Goal: Task Accomplishment & Management: Complete application form

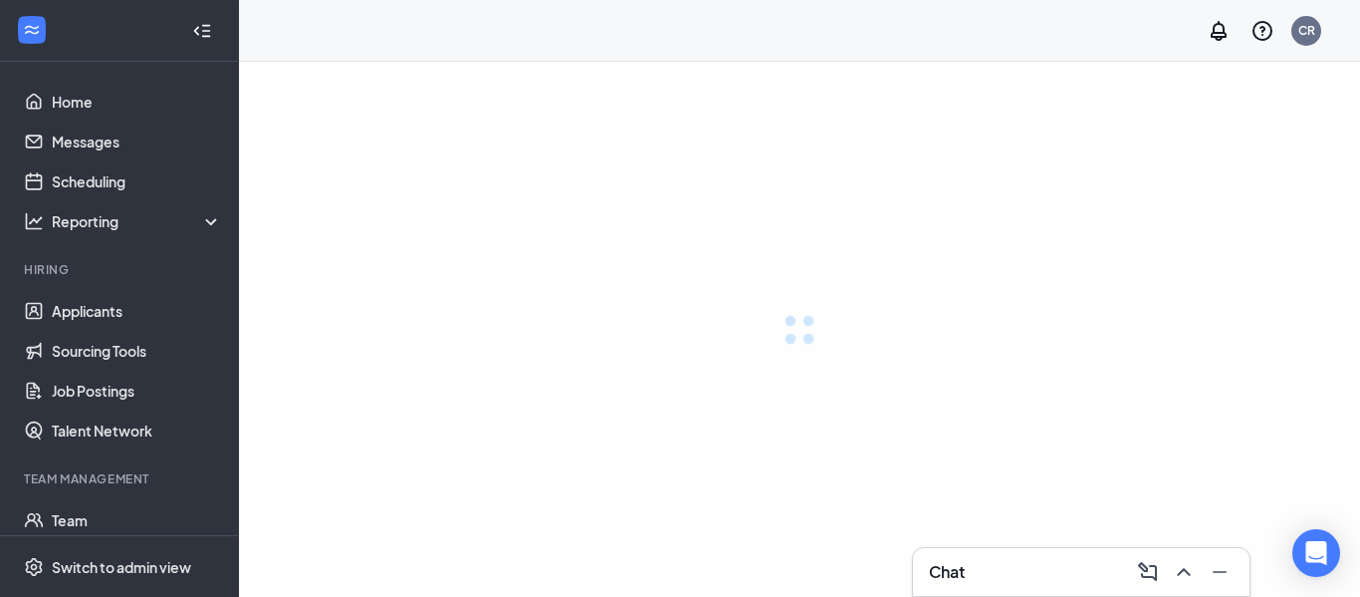
click at [1215, 264] on div at bounding box center [799, 329] width 1121 height 535
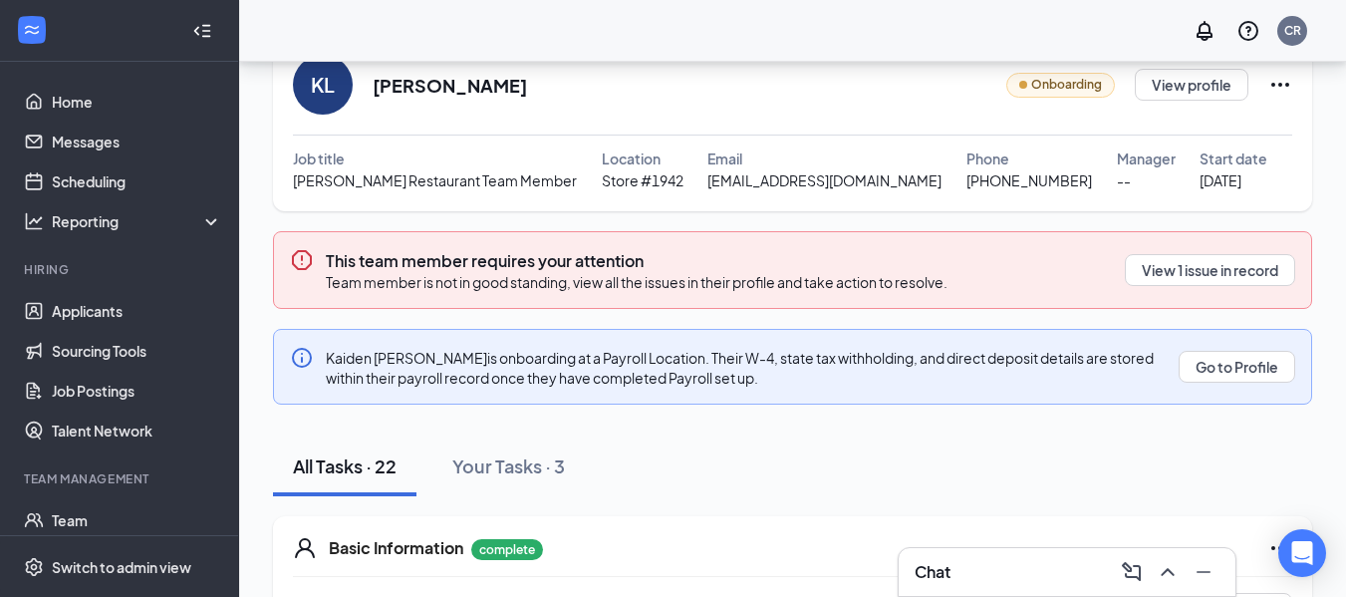
scroll to position [94, 0]
click at [941, 543] on div "Basic Information complete" at bounding box center [810, 547] width 963 height 24
click at [1188, 280] on button "View 1 issue in record" at bounding box center [1209, 269] width 170 height 32
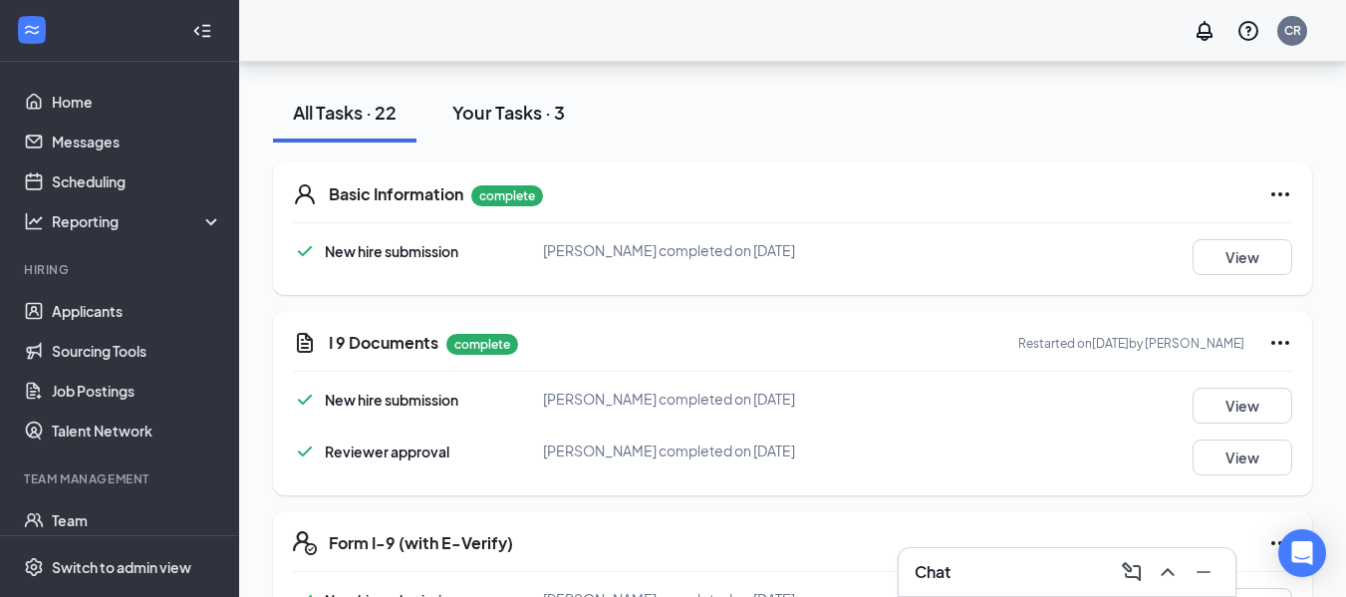
click at [538, 112] on div "Your Tasks · 3" at bounding box center [508, 112] width 113 height 25
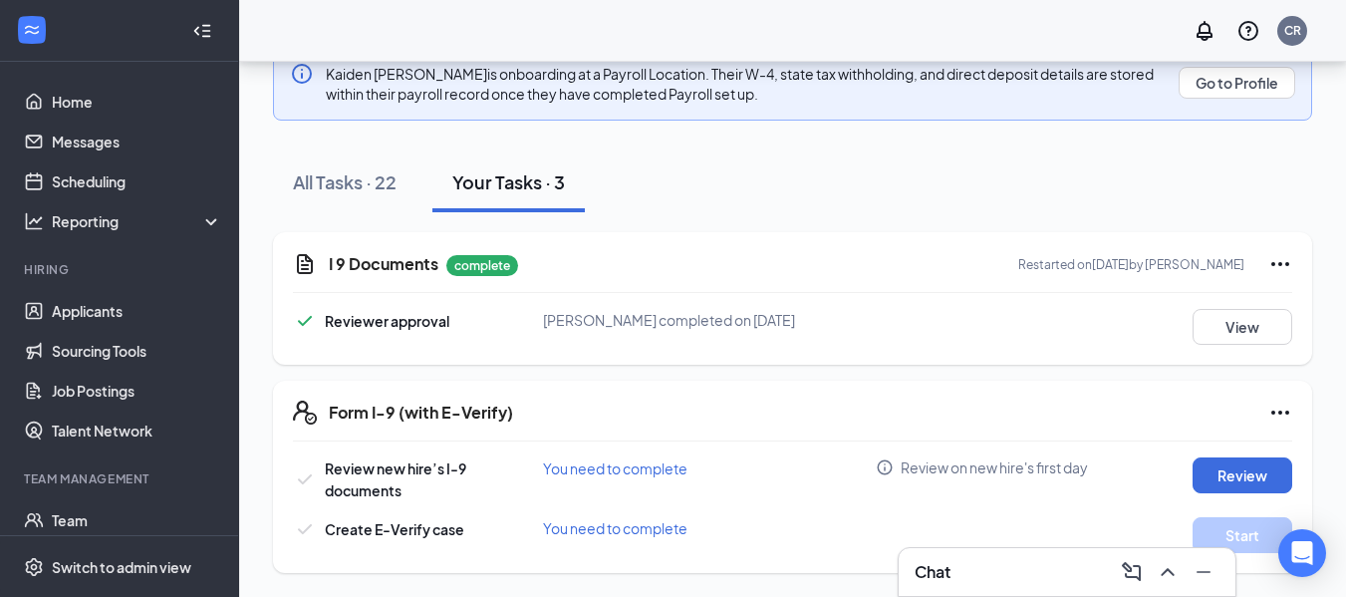
scroll to position [376, 0]
click at [1239, 498] on div "Review new hire’s I-9 documents You need to complete Review on new hire's first…" at bounding box center [792, 479] width 999 height 44
click at [1240, 482] on button "Review" at bounding box center [1242, 475] width 100 height 36
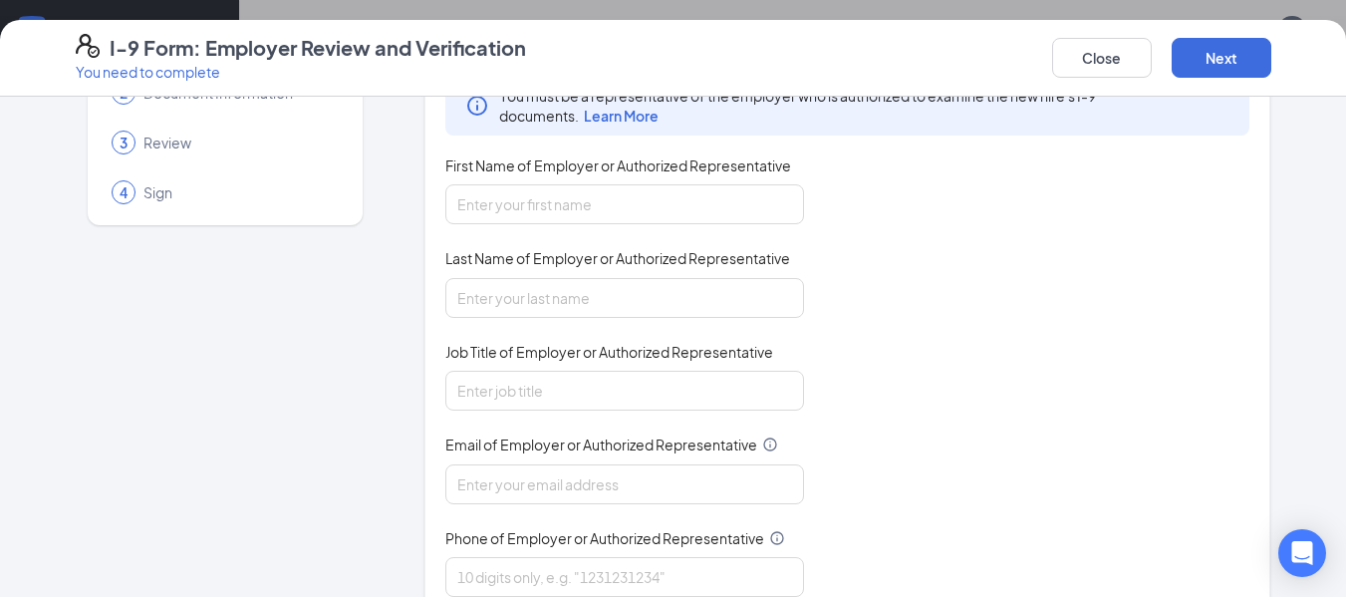
scroll to position [121, 0]
click at [752, 195] on input "First Name of Employer or Authorized Representative" at bounding box center [624, 202] width 359 height 40
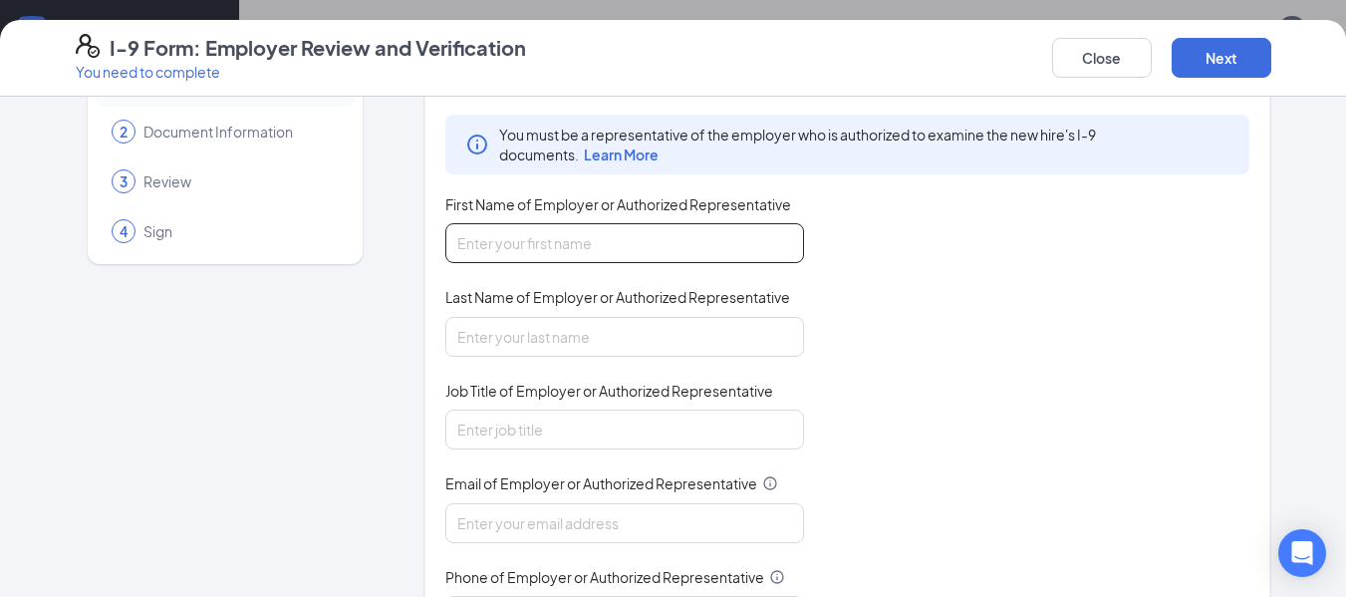
scroll to position [0, 0]
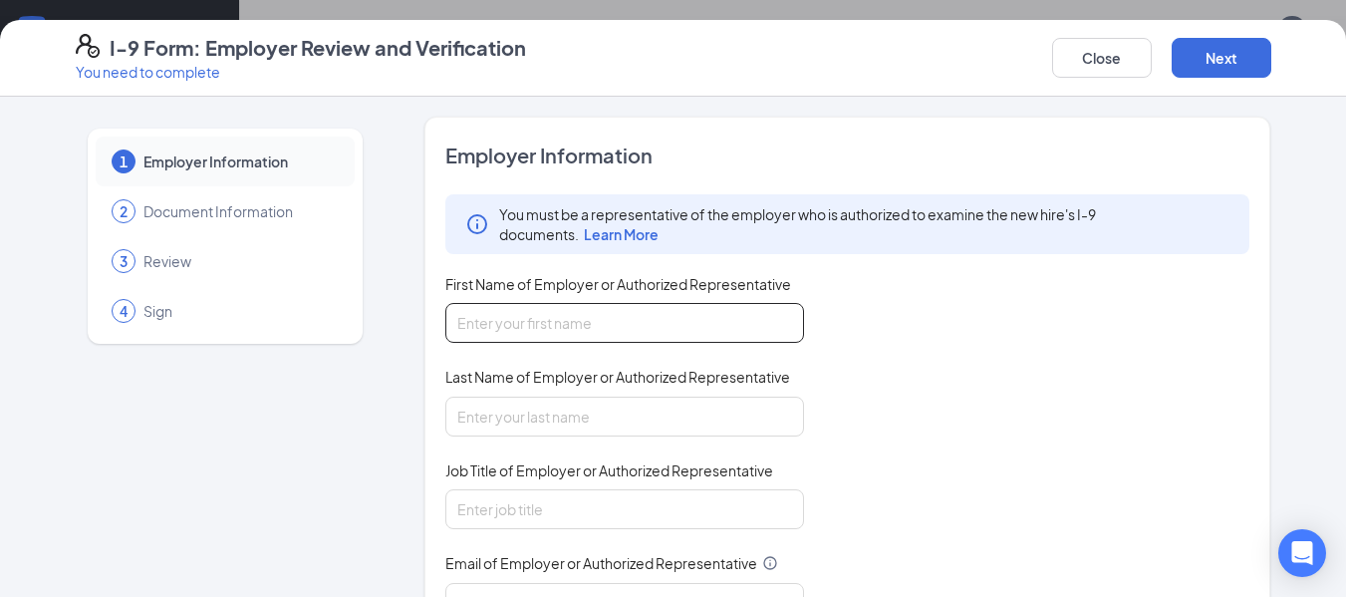
click at [727, 328] on input "First Name of Employer or Authorized Representative" at bounding box center [624, 323] width 359 height 40
click at [694, 335] on input "First Name of Employer or Authorized Representative" at bounding box center [624, 323] width 359 height 40
type input "Calista"
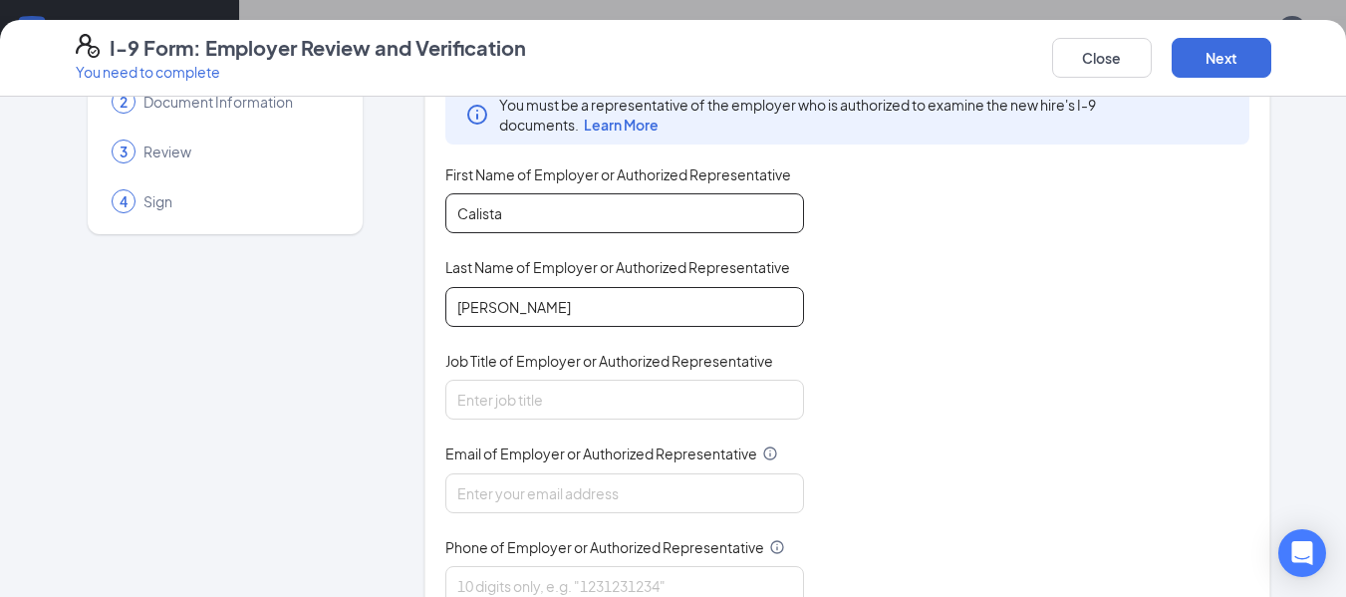
scroll to position [171, 0]
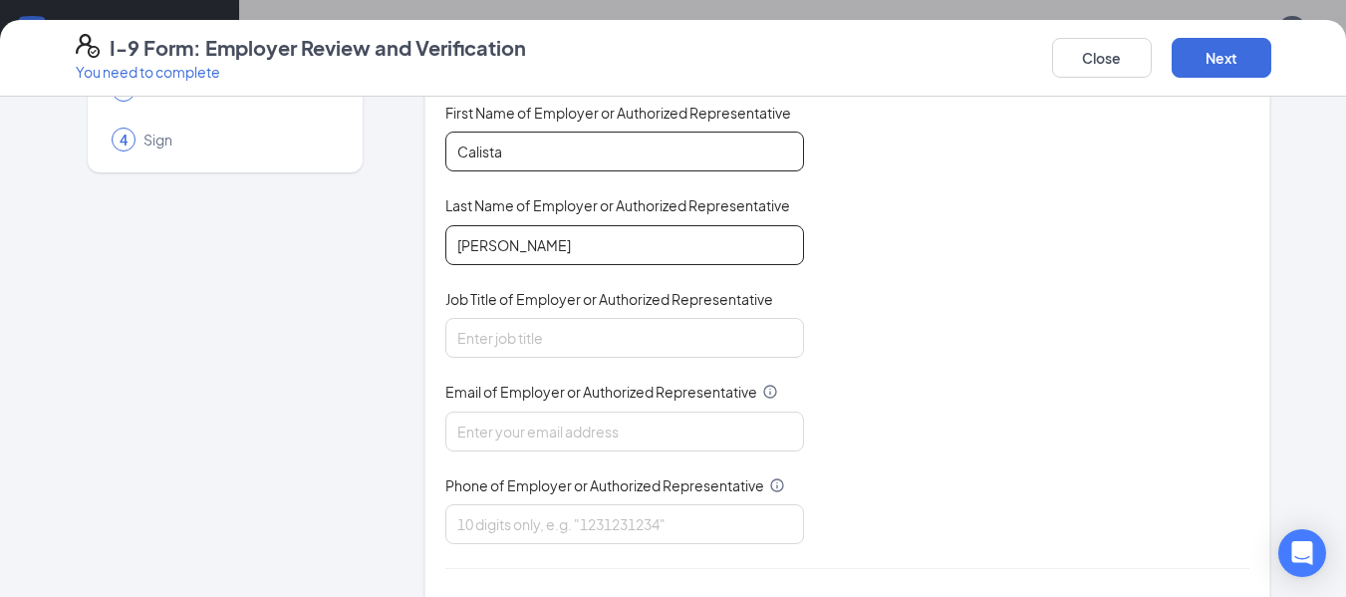
type input "[PERSON_NAME]"
click at [694, 335] on input "Job Title of Employer or Authorized Representative" at bounding box center [624, 338] width 359 height 40
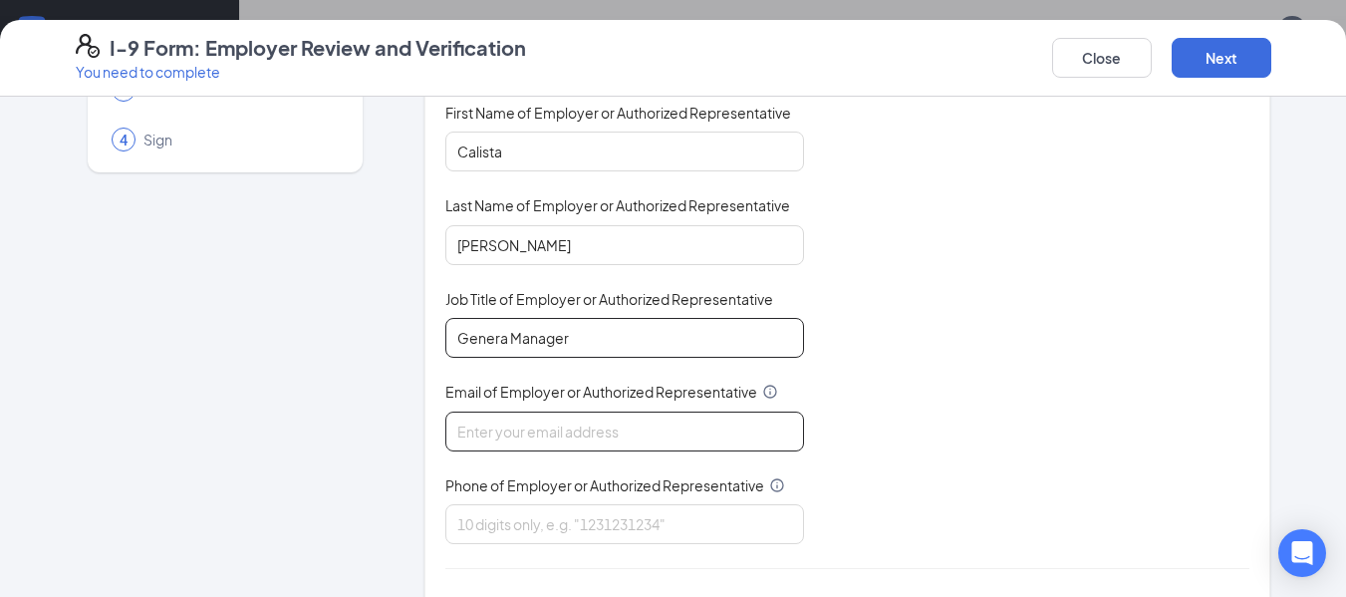
type input "Genera Manager"
click at [690, 430] on input "Email of Employer or Authorized Representative" at bounding box center [624, 431] width 359 height 40
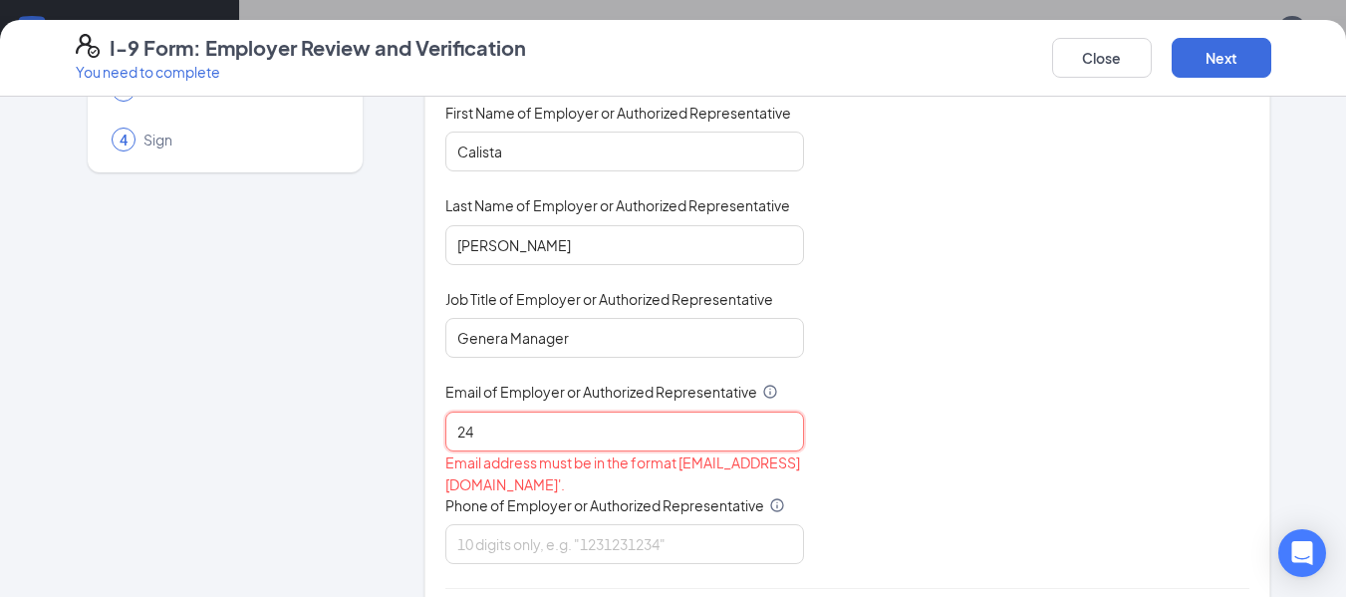
type input "2"
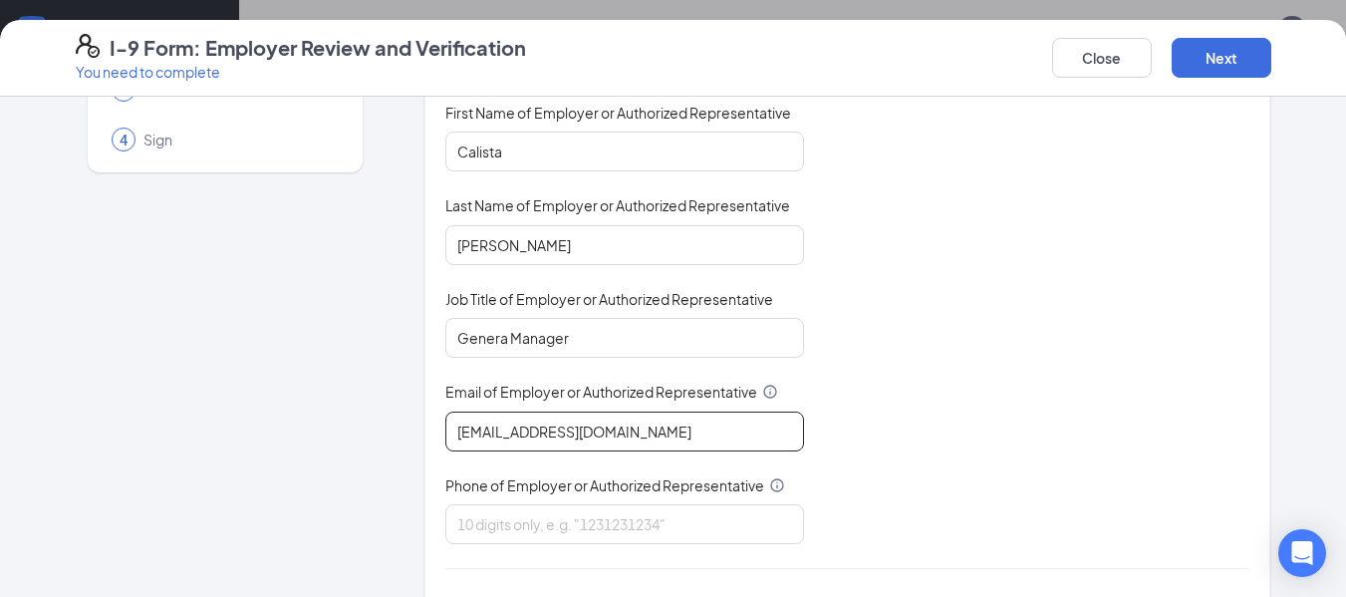
scroll to position [324, 0]
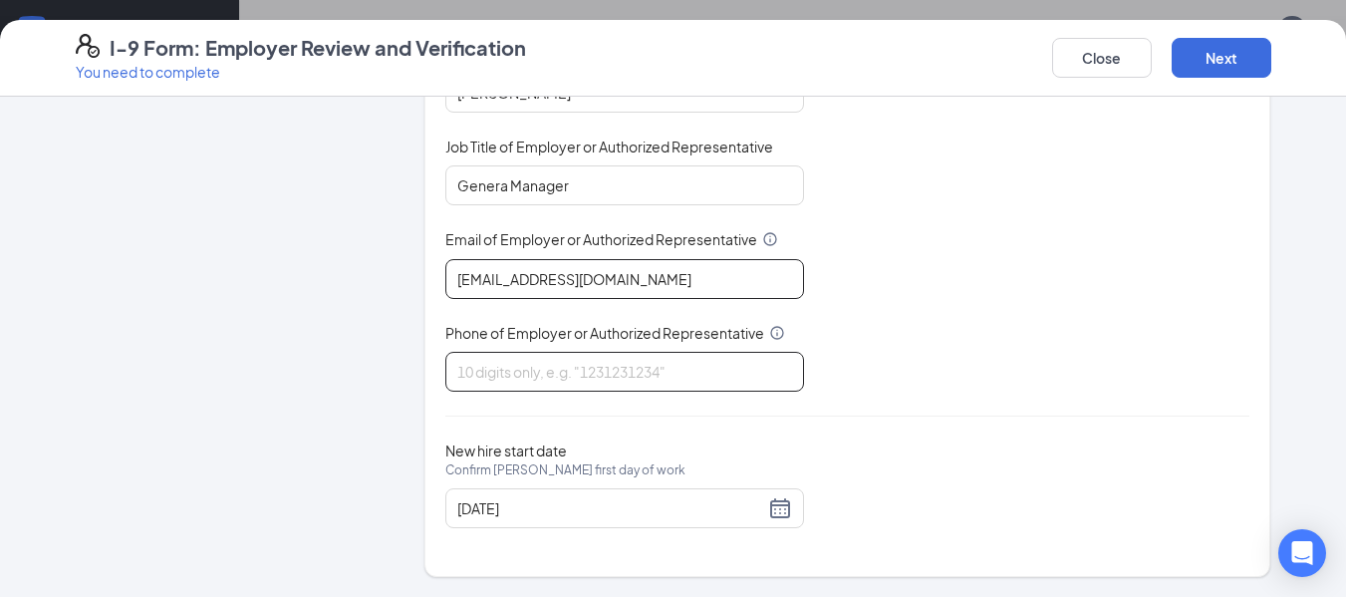
type input "[EMAIL_ADDRESS][DOMAIN_NAME]"
click at [729, 363] on input "Phone of Employer or Authorized Representative" at bounding box center [624, 372] width 359 height 40
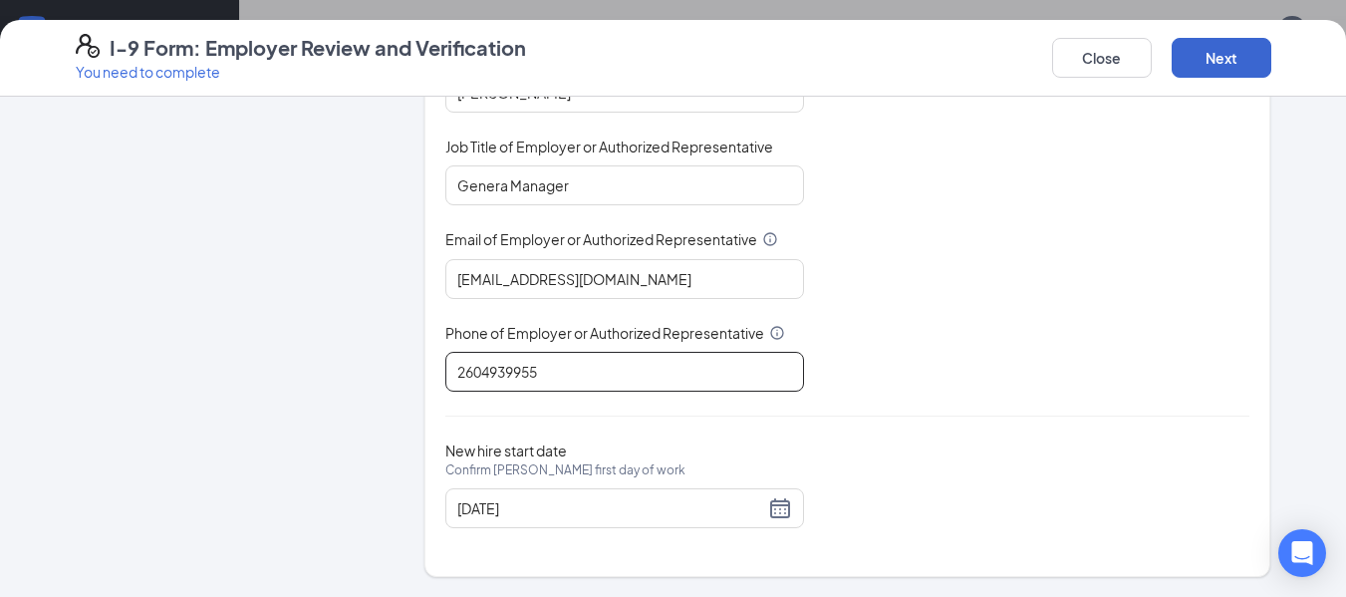
type input "2604939955"
click at [1225, 62] on button "Next" at bounding box center [1221, 58] width 100 height 40
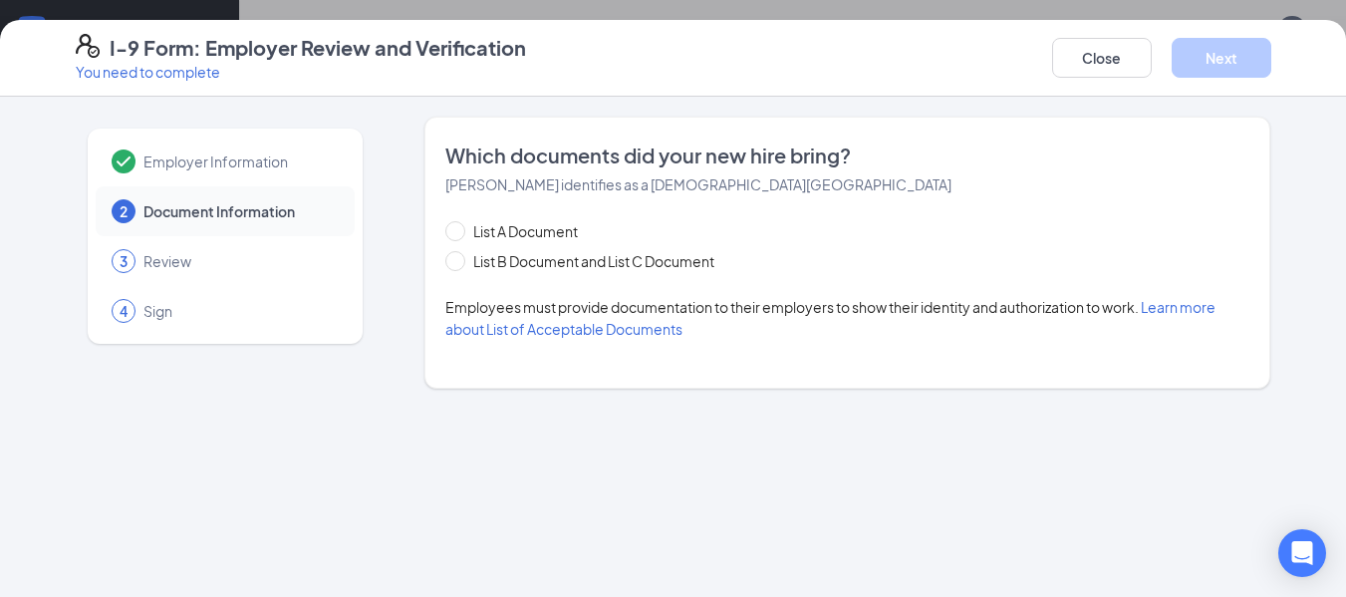
scroll to position [0, 0]
click at [583, 254] on span "List B Document and List C Document" at bounding box center [593, 261] width 257 height 22
click at [459, 254] on input "List B Document and List C Document" at bounding box center [452, 258] width 14 height 14
radio input "true"
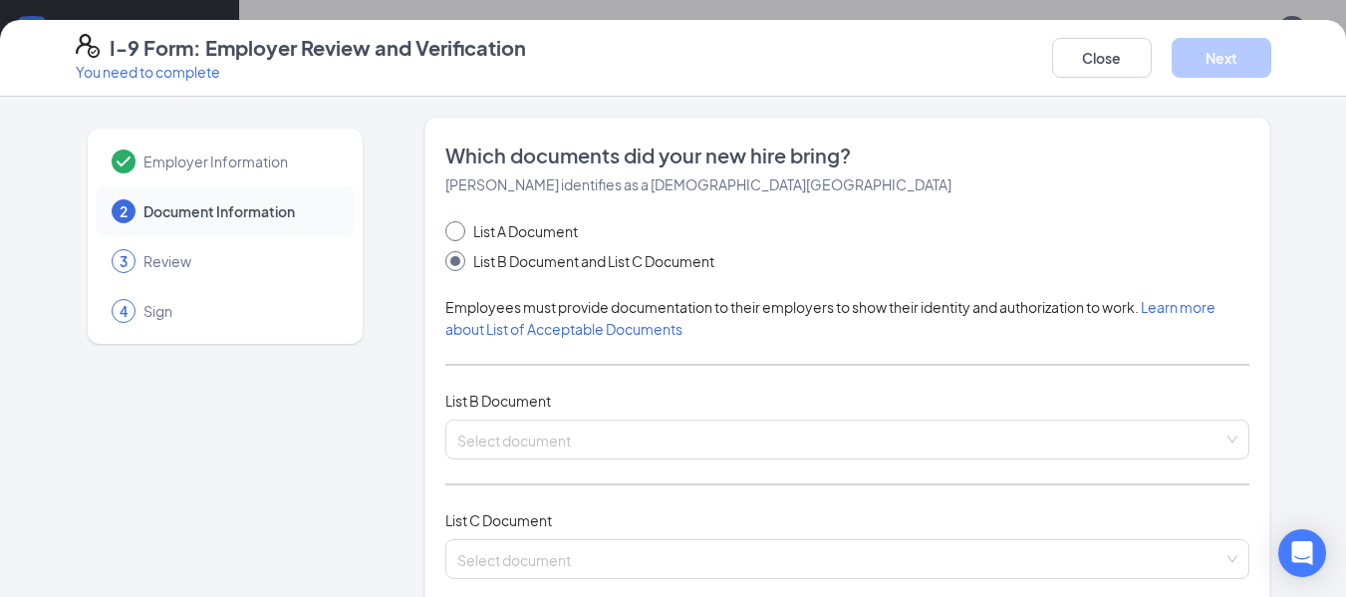
click at [541, 233] on span "List A Document" at bounding box center [525, 231] width 121 height 22
click at [459, 233] on input "List A Document" at bounding box center [452, 228] width 14 height 14
radio input "true"
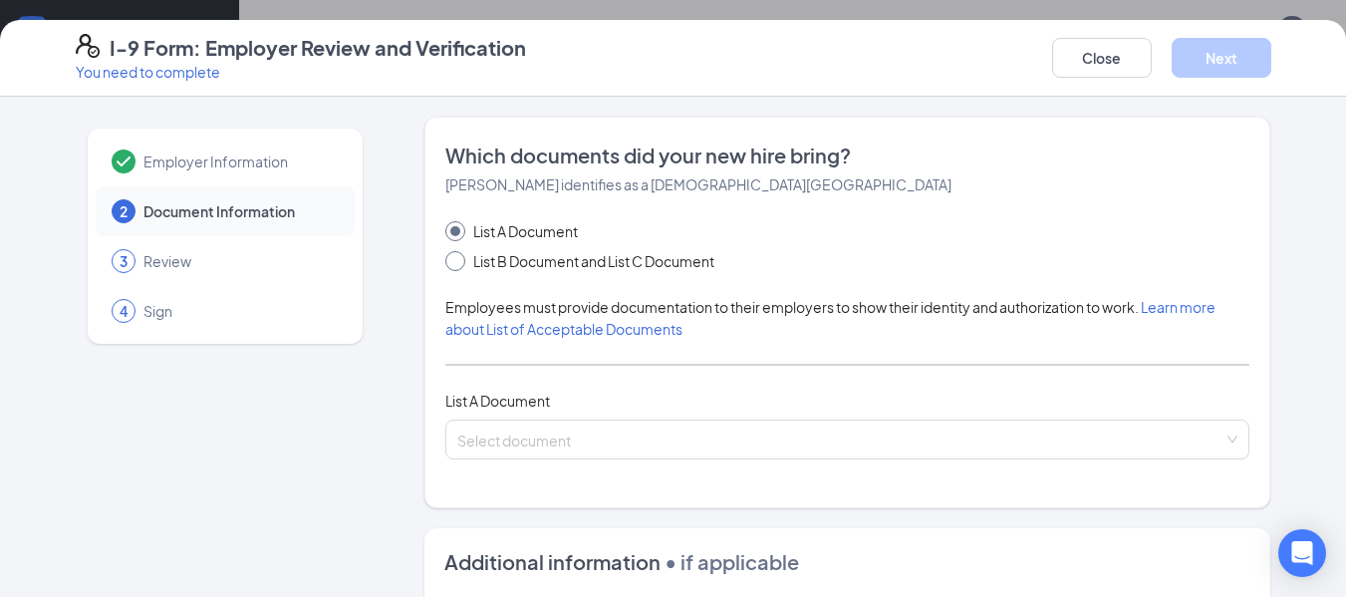
click at [537, 264] on span "List B Document and List C Document" at bounding box center [593, 261] width 257 height 22
click at [459, 264] on input "List B Document and List C Document" at bounding box center [452, 258] width 14 height 14
radio input "true"
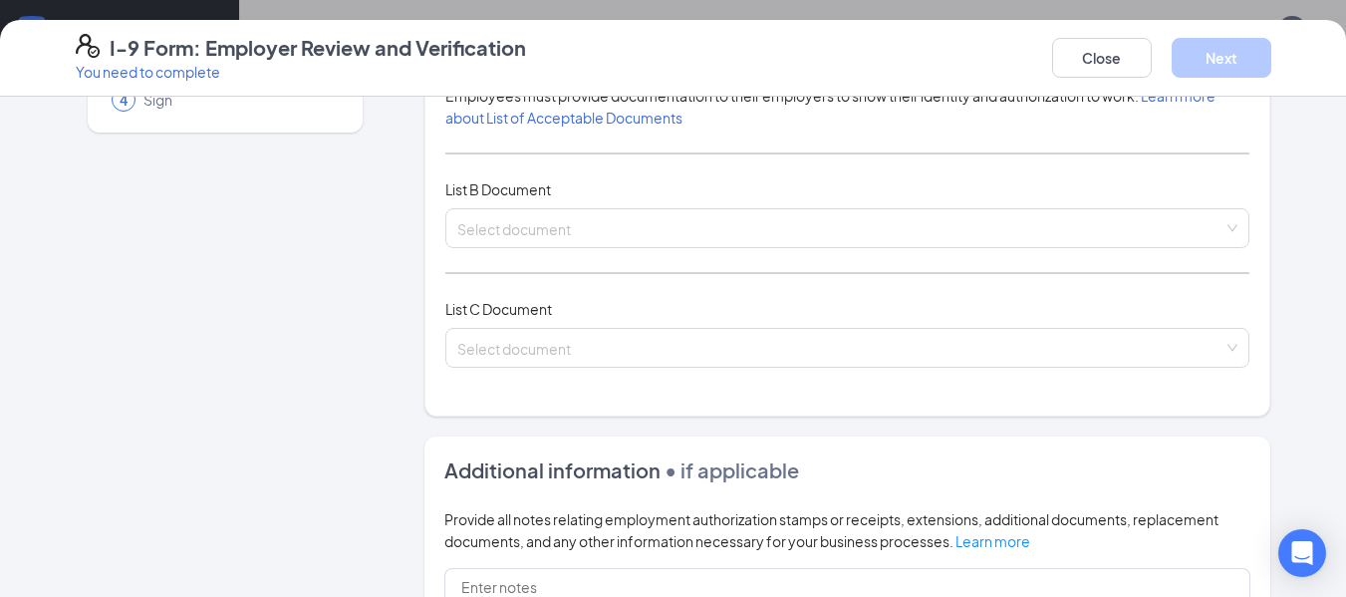
scroll to position [221, 0]
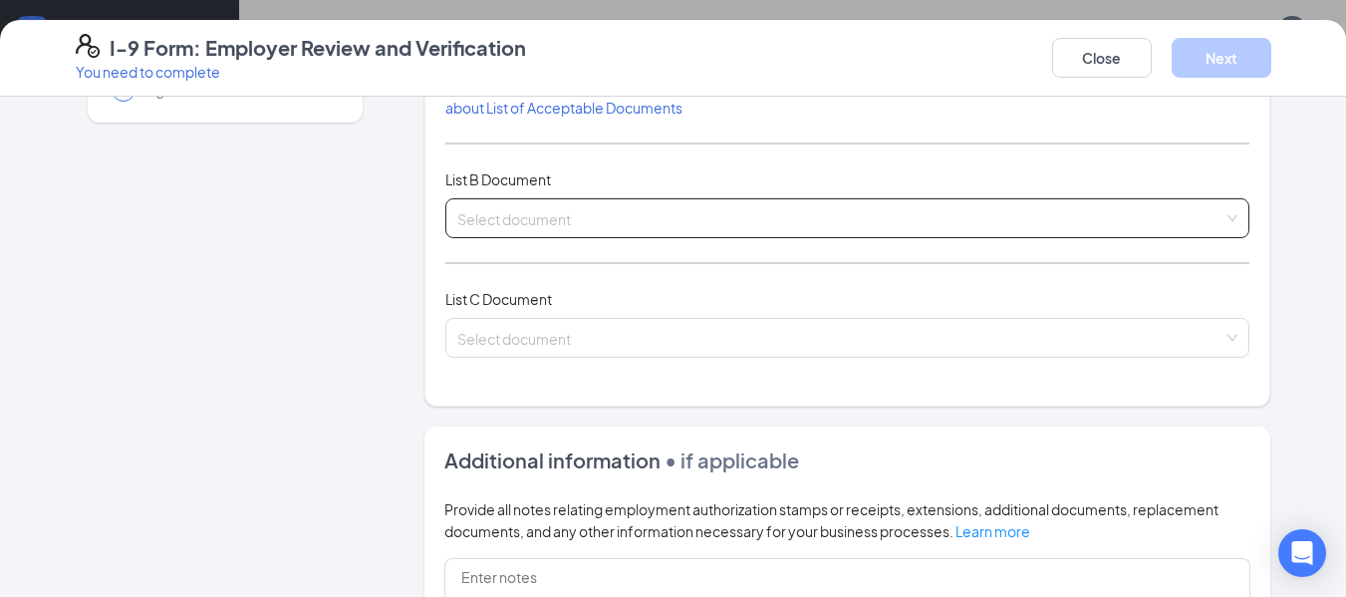
click at [577, 203] on input "search" at bounding box center [840, 214] width 767 height 30
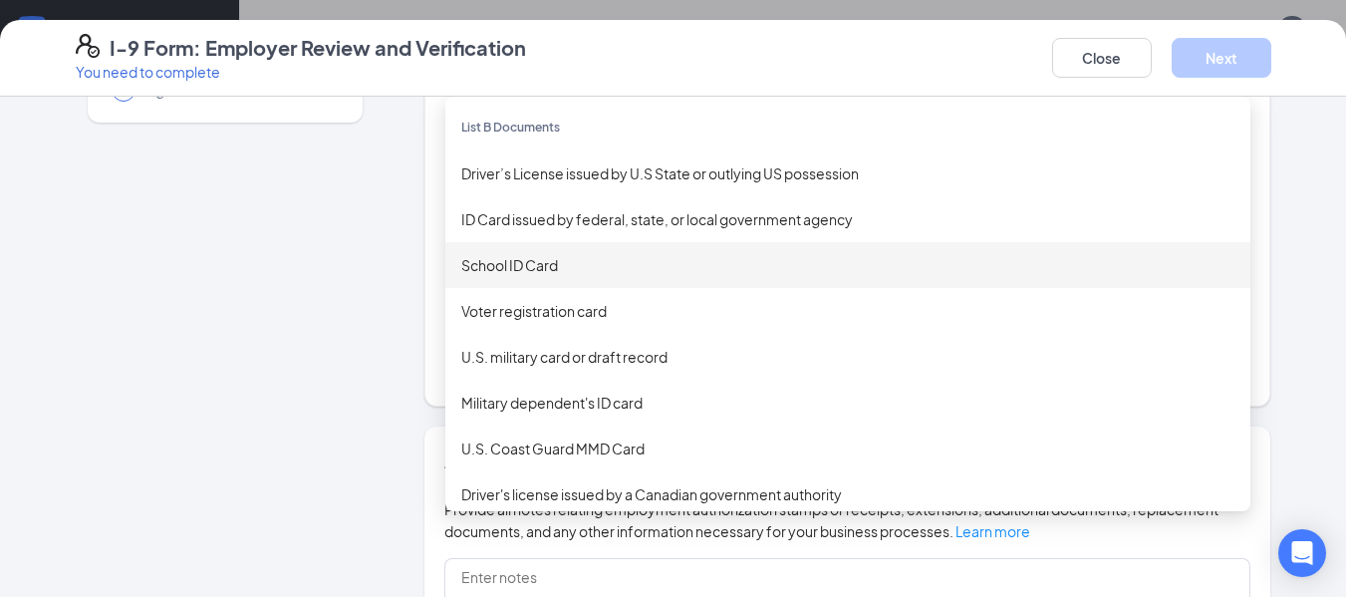
click at [424, 281] on div "Which documents did your new hire bring? [PERSON_NAME] identifies as a [DEMOGRA…" at bounding box center [847, 150] width 847 height 511
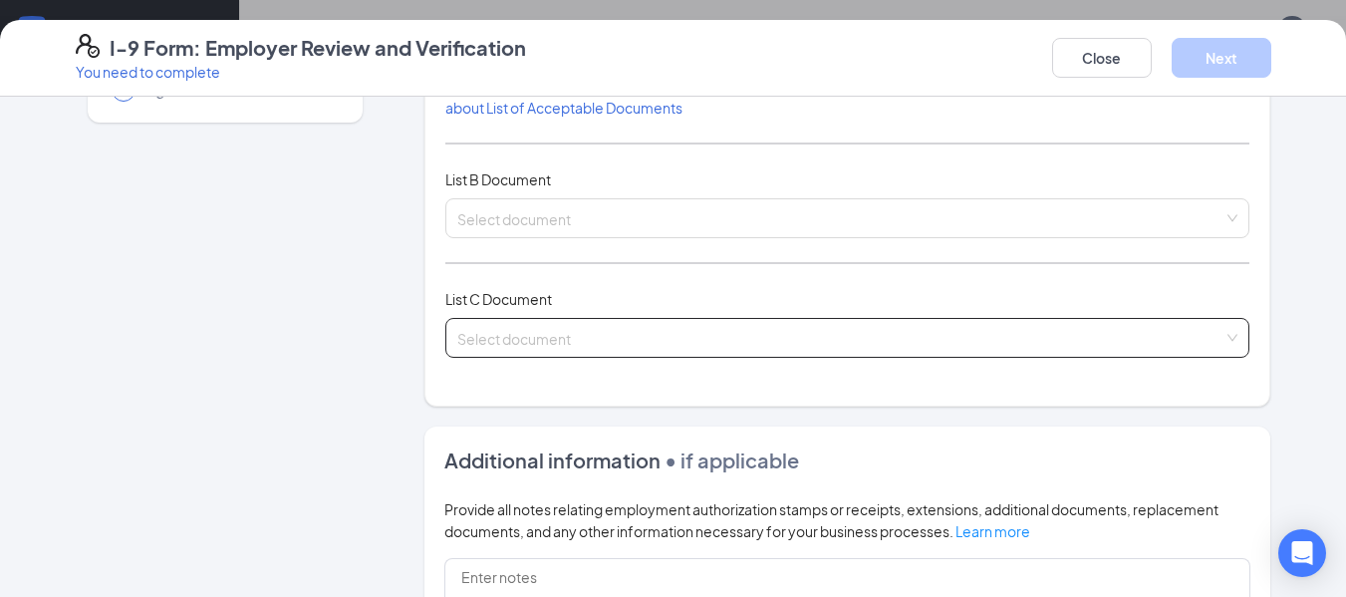
click at [546, 350] on span at bounding box center [840, 338] width 767 height 38
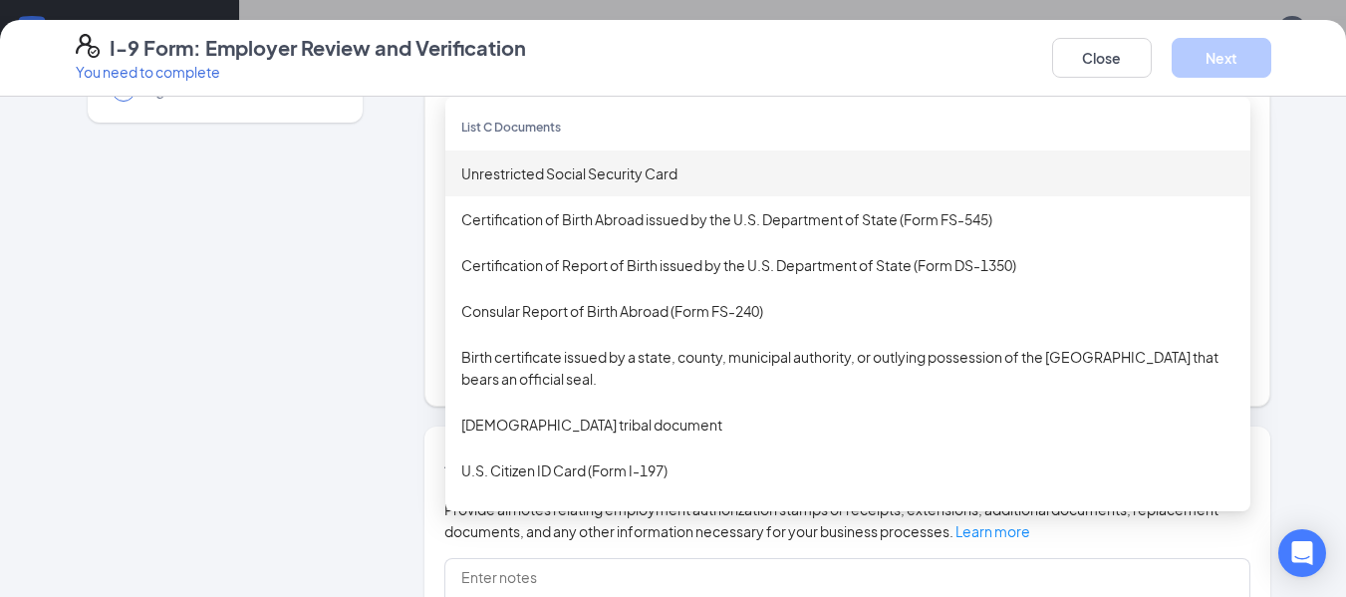
click at [671, 179] on div "Unrestricted Social Security Card" at bounding box center [847, 173] width 773 height 22
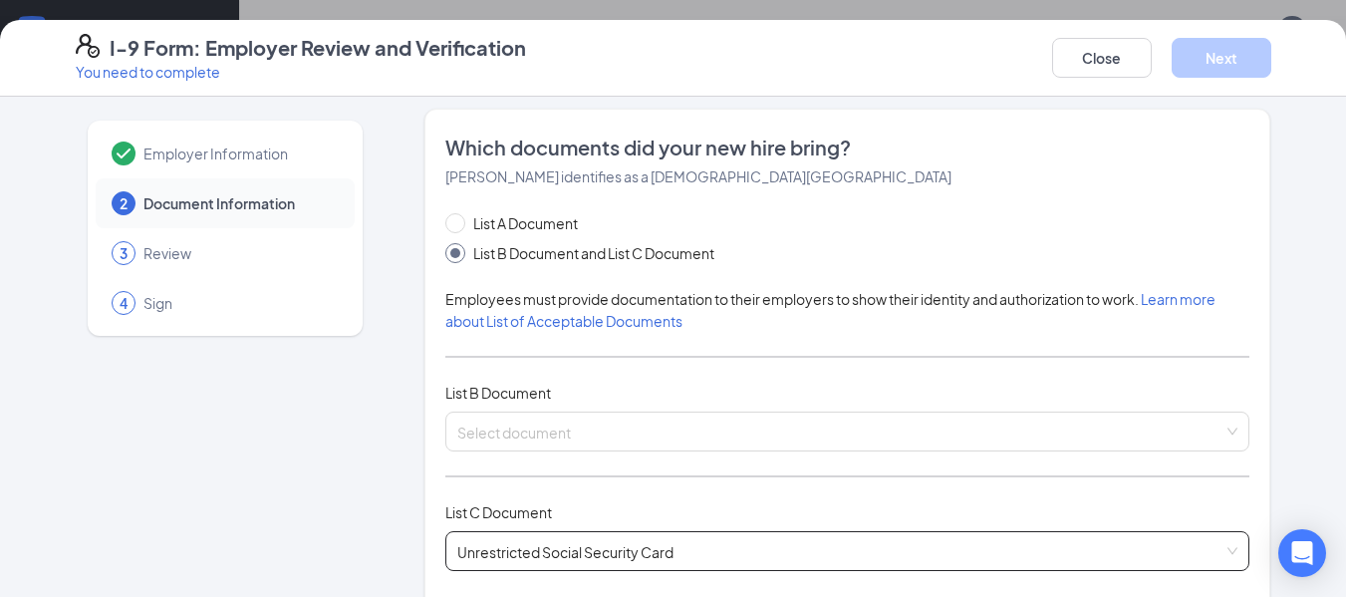
scroll to position [0, 0]
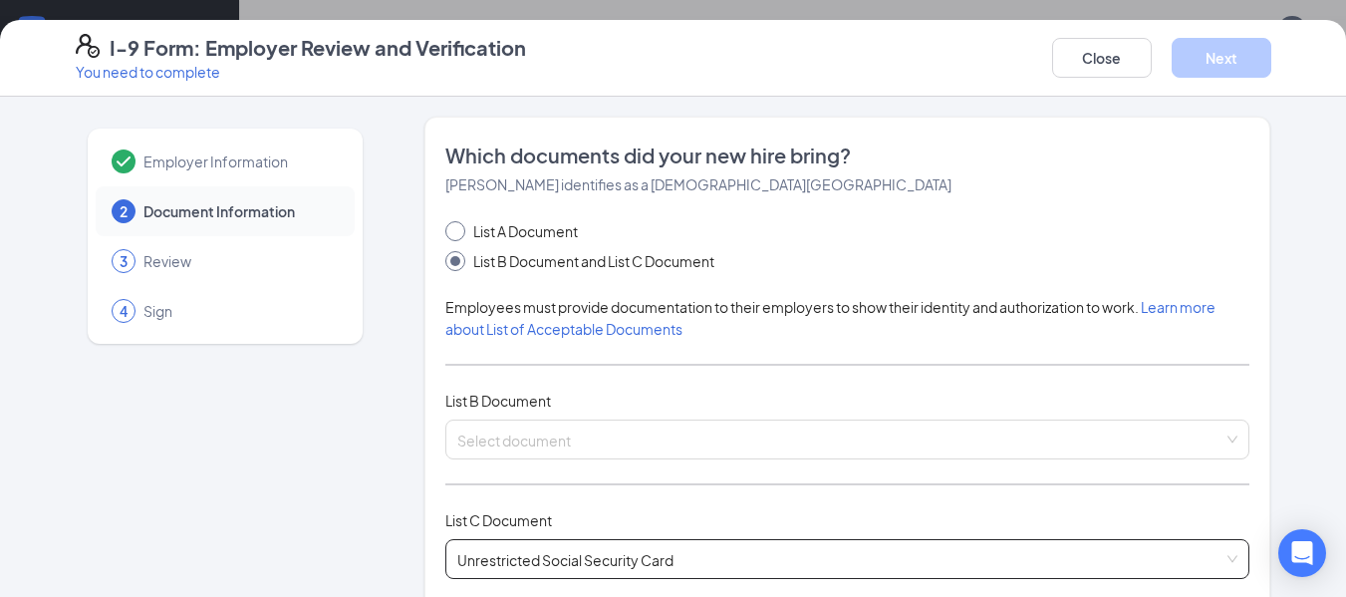
click at [527, 226] on span "List A Document" at bounding box center [525, 231] width 121 height 22
click at [459, 226] on input "List A Document" at bounding box center [452, 228] width 14 height 14
radio input "true"
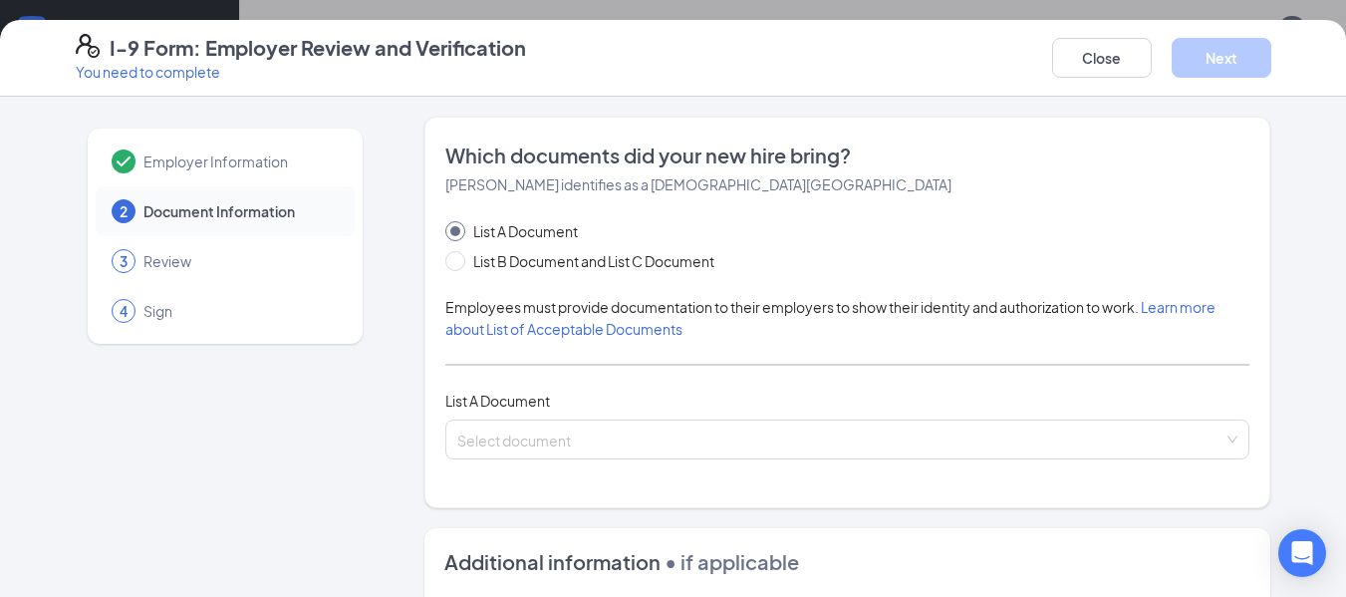
click at [566, 272] on div "List A Document List B Document and List C Document Employees must provide docu…" at bounding box center [847, 339] width 805 height 239
click at [564, 263] on span "List B Document and List C Document" at bounding box center [593, 261] width 257 height 22
click at [459, 263] on input "List B Document and List C Document" at bounding box center [452, 258] width 14 height 14
radio input "true"
radio input "false"
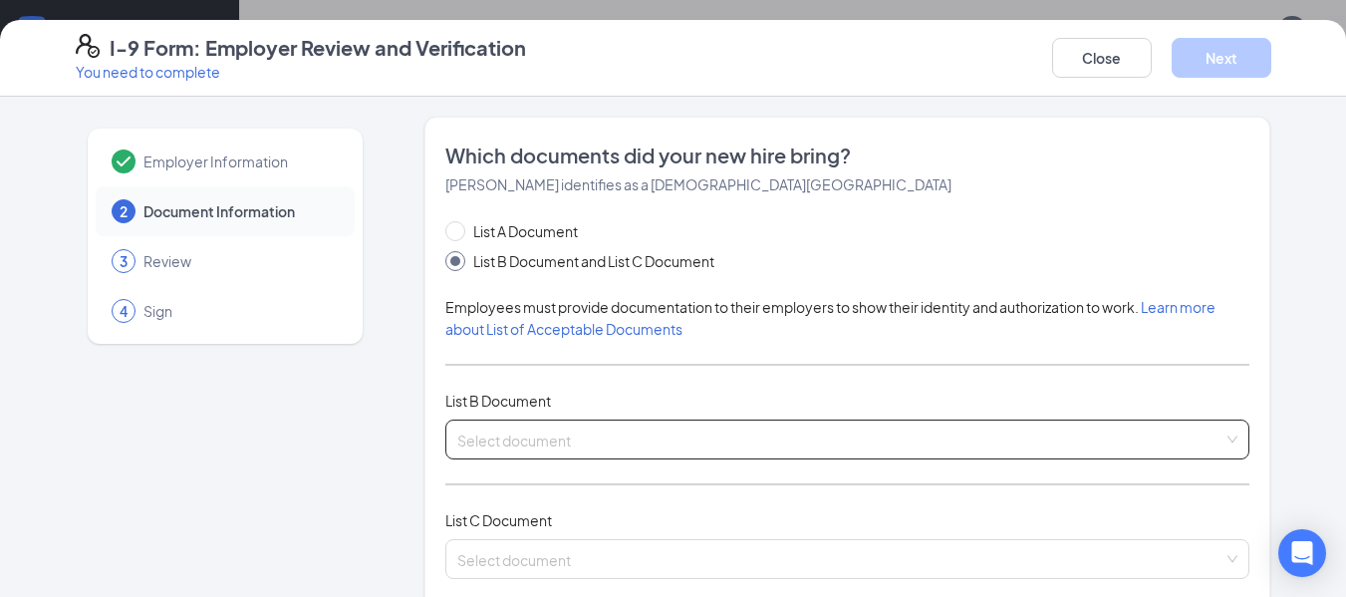
click at [528, 444] on input "search" at bounding box center [840, 435] width 767 height 30
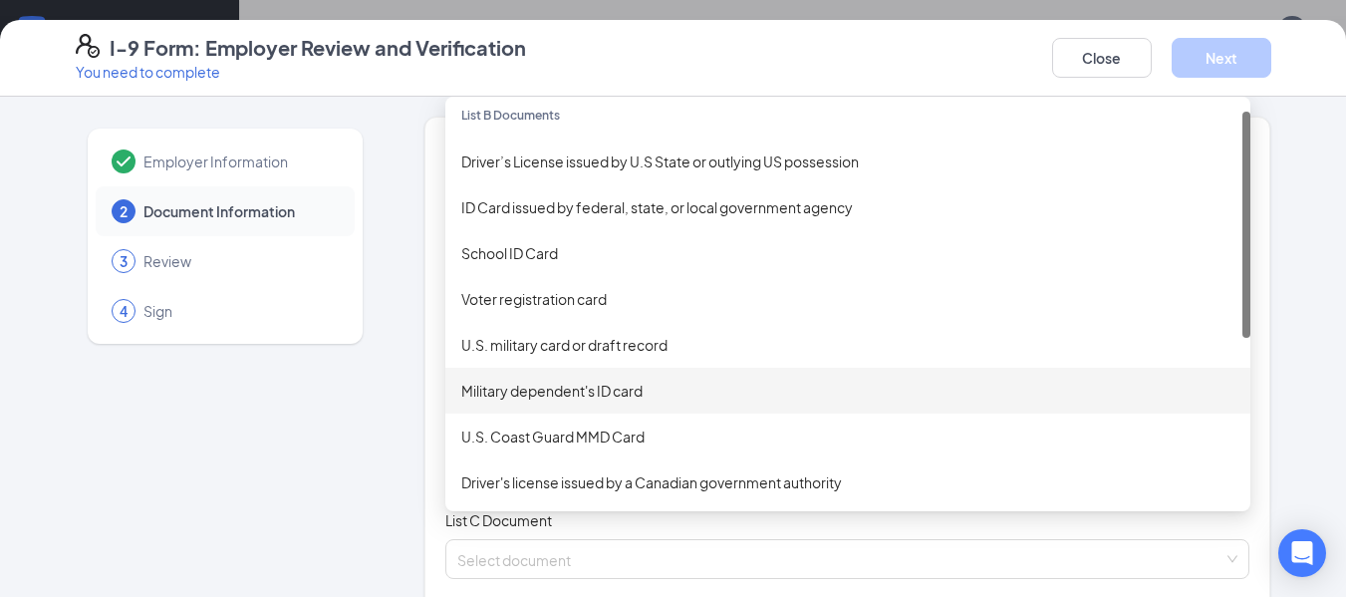
scroll to position [13, 0]
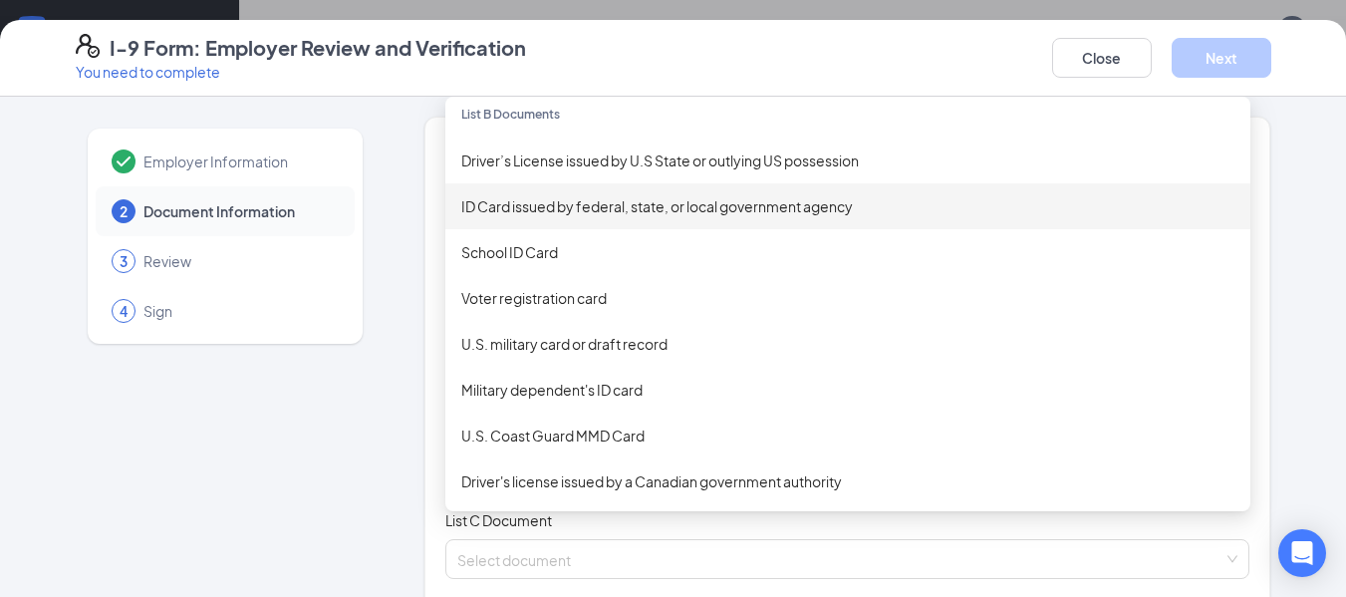
click at [700, 222] on div "ID Card issued by federal, state, or local government agency" at bounding box center [847, 206] width 805 height 46
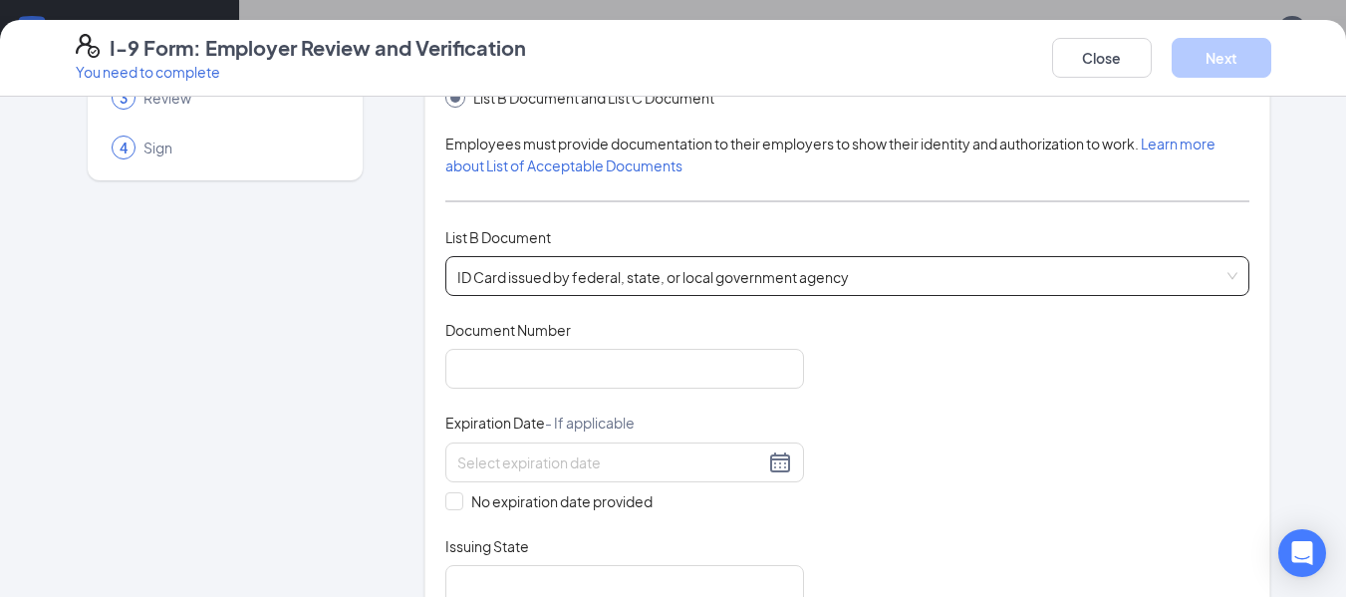
scroll to position [191, 0]
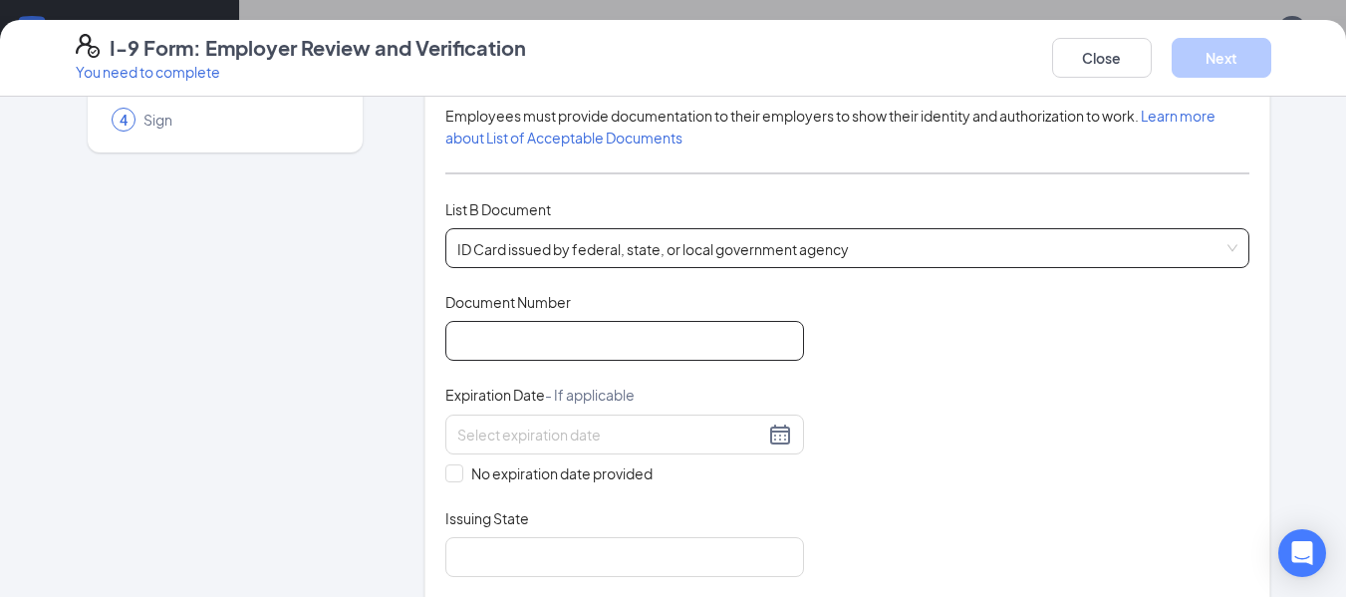
click at [624, 345] on input "Document Number" at bounding box center [624, 341] width 359 height 40
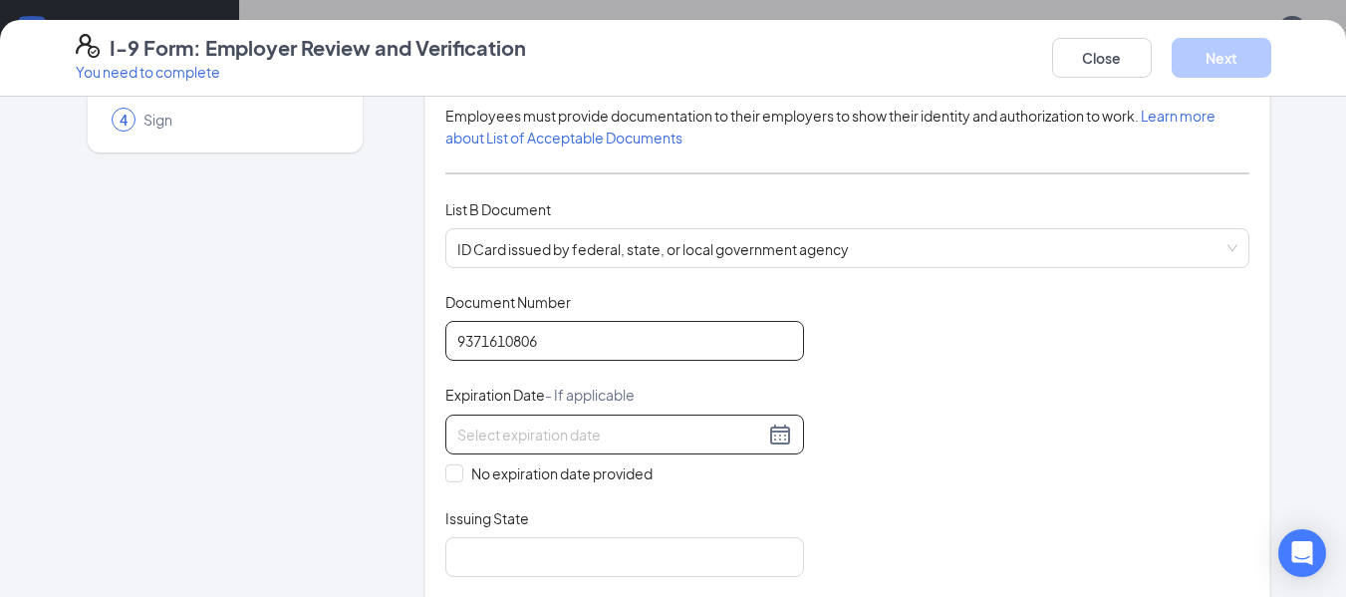
type input "9371610806"
click at [553, 432] on input at bounding box center [610, 434] width 307 height 22
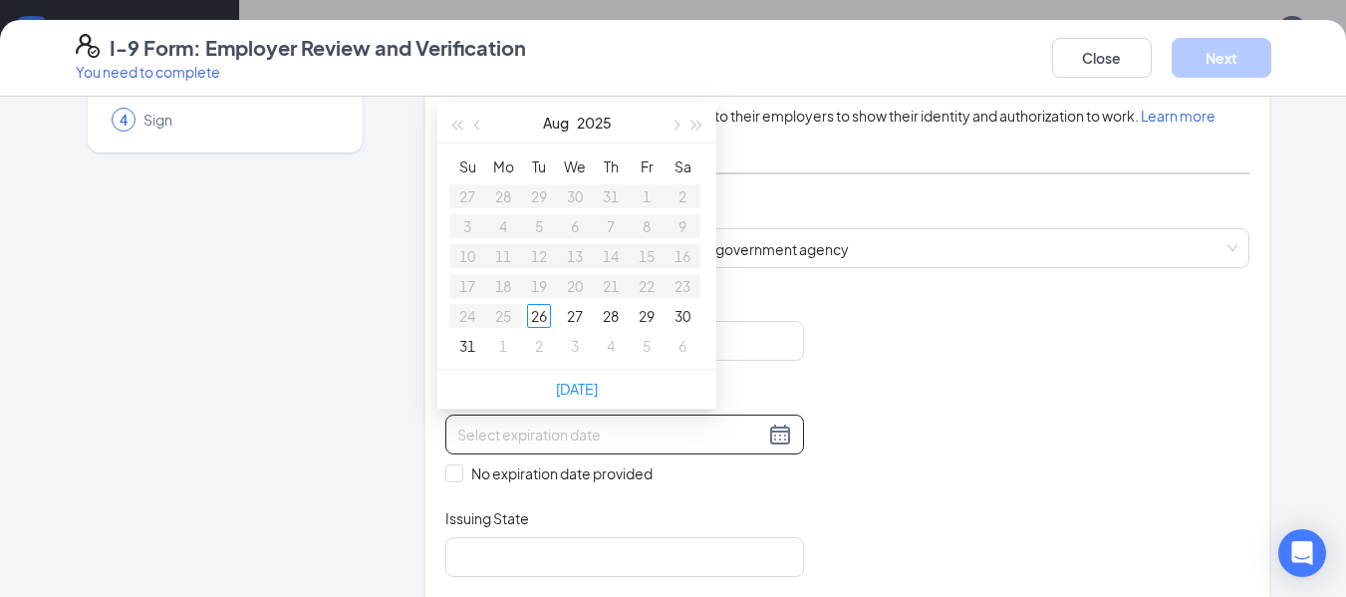
type input "[DATE]"
click at [606, 123] on button "2025" at bounding box center [594, 123] width 35 height 40
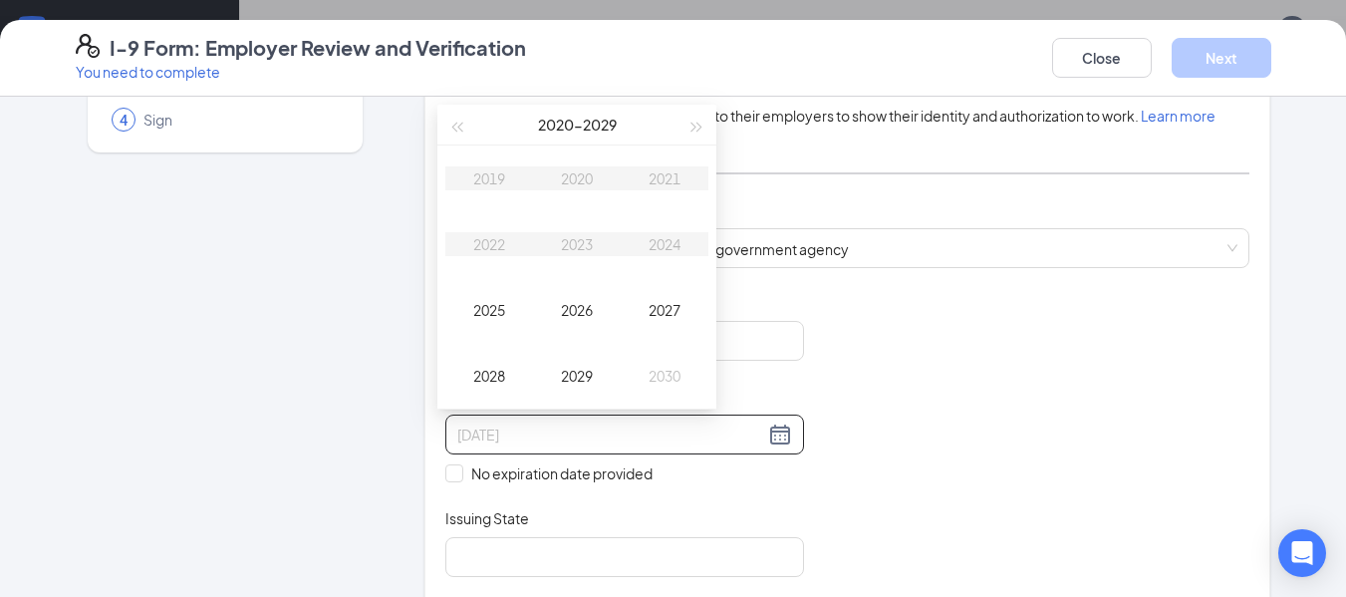
type input "[DATE]"
click at [700, 122] on button "button" at bounding box center [697, 125] width 22 height 40
click at [667, 180] on div "2031" at bounding box center [664, 178] width 60 height 24
click at [571, 306] on div "Aug" at bounding box center [577, 310] width 60 height 24
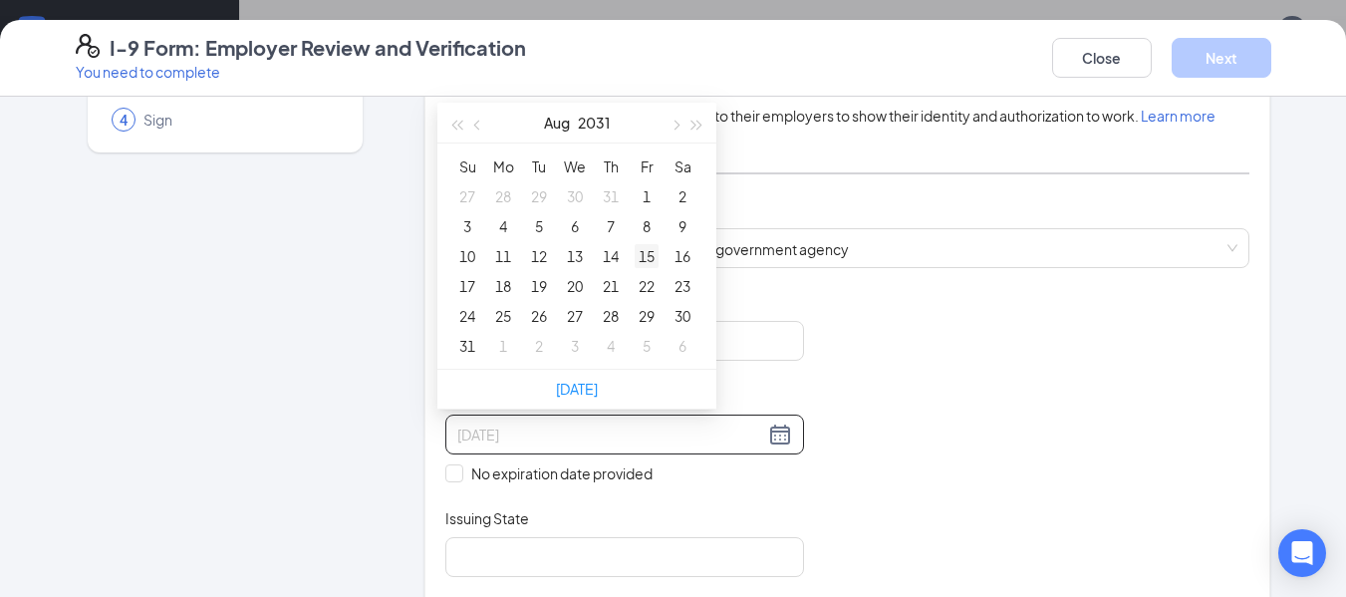
type input "[DATE]"
click at [643, 254] on div "15" at bounding box center [646, 256] width 24 height 24
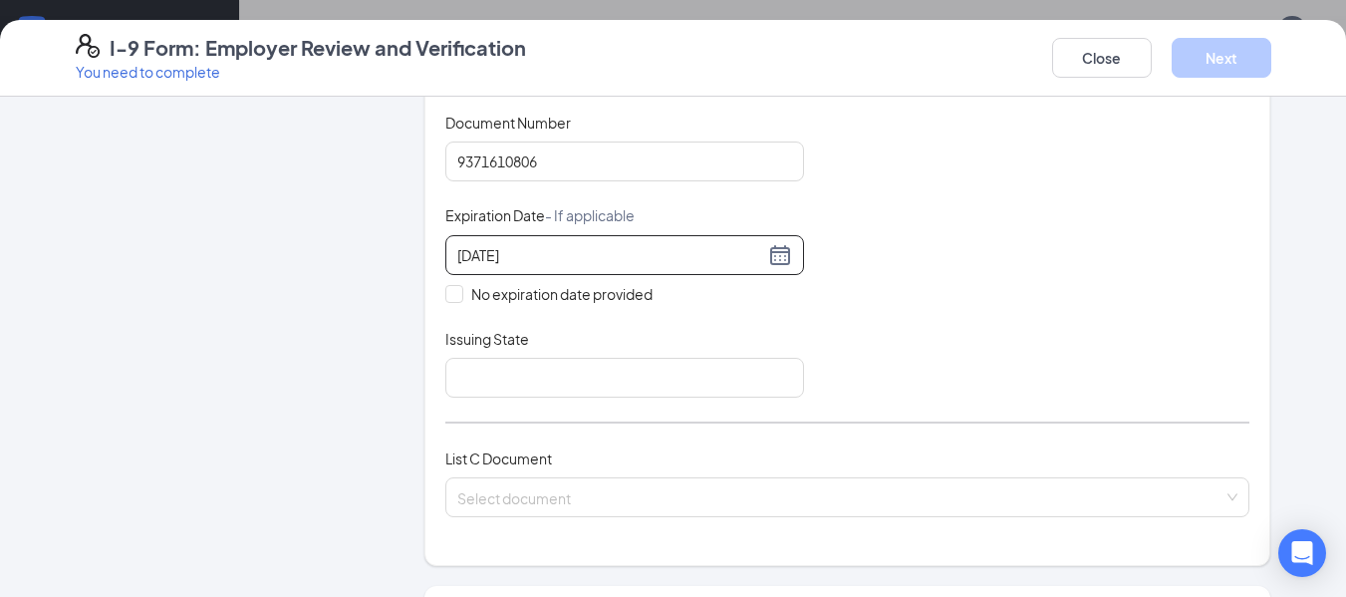
scroll to position [371, 0]
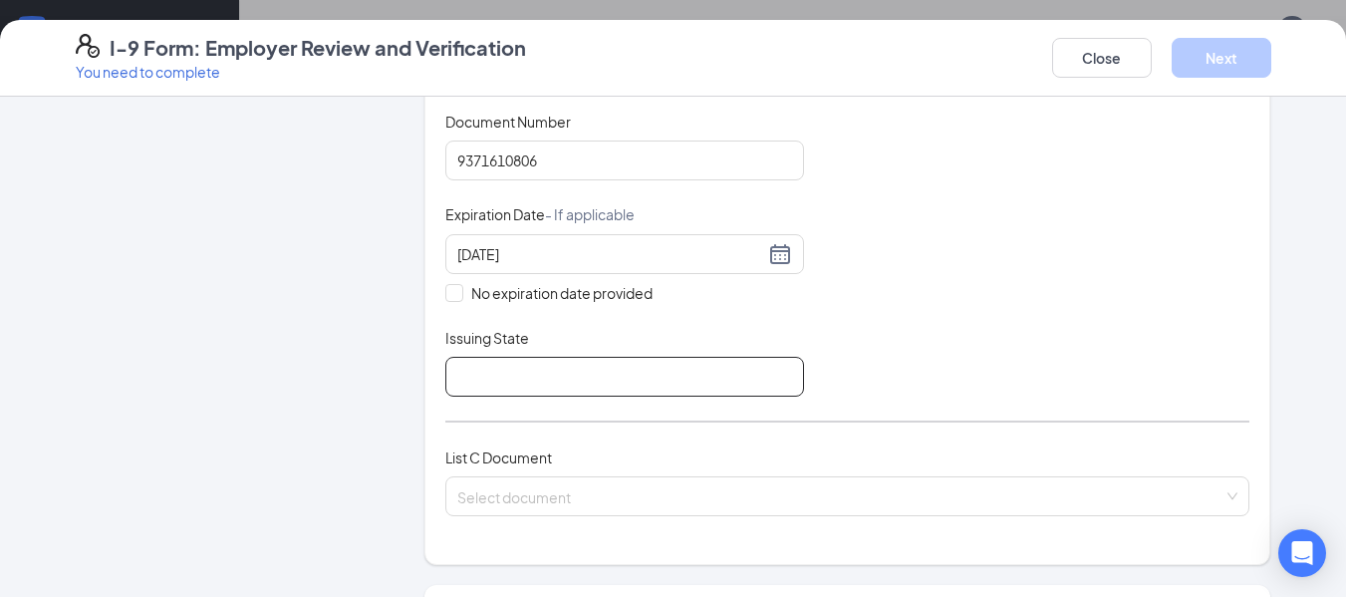
click at [643, 363] on input "Issuing State" at bounding box center [624, 377] width 359 height 40
type input "[US_STATE]"
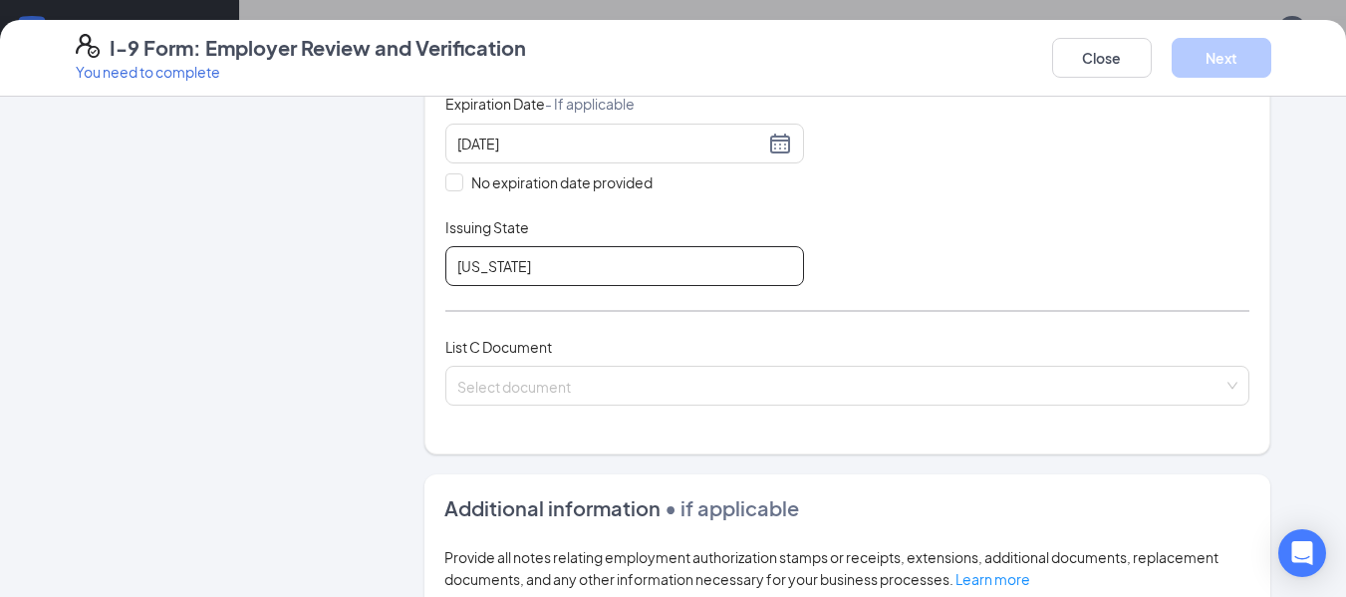
scroll to position [483, 0]
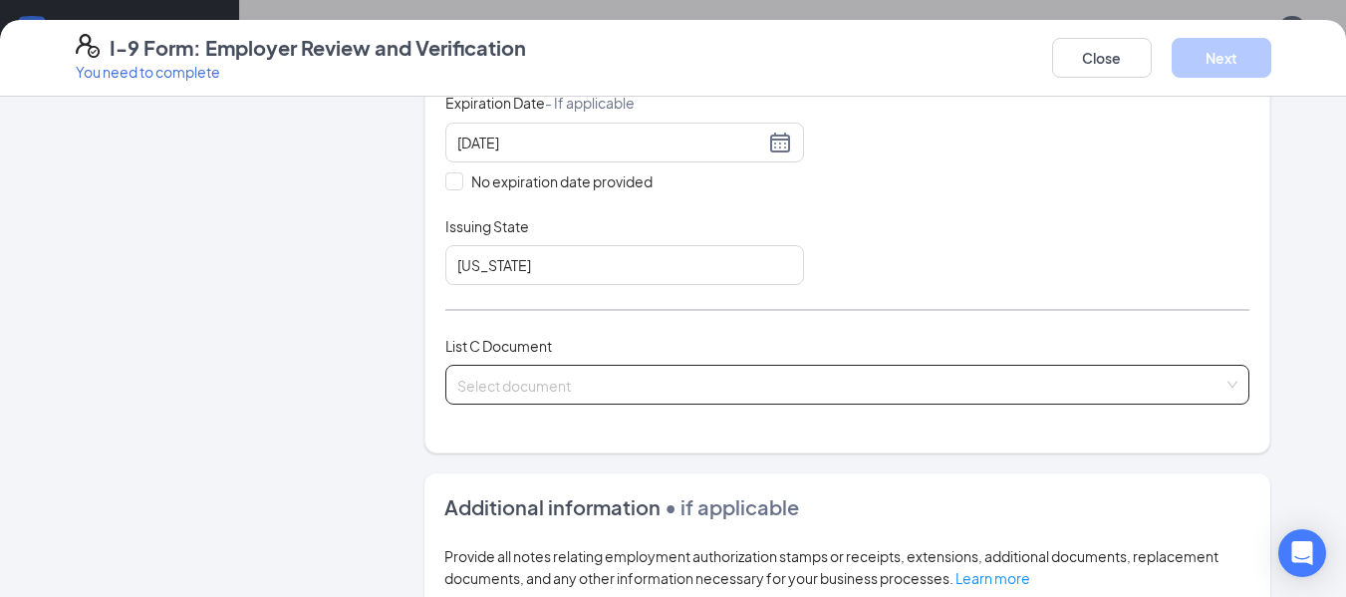
click at [657, 375] on input "search" at bounding box center [840, 381] width 767 height 30
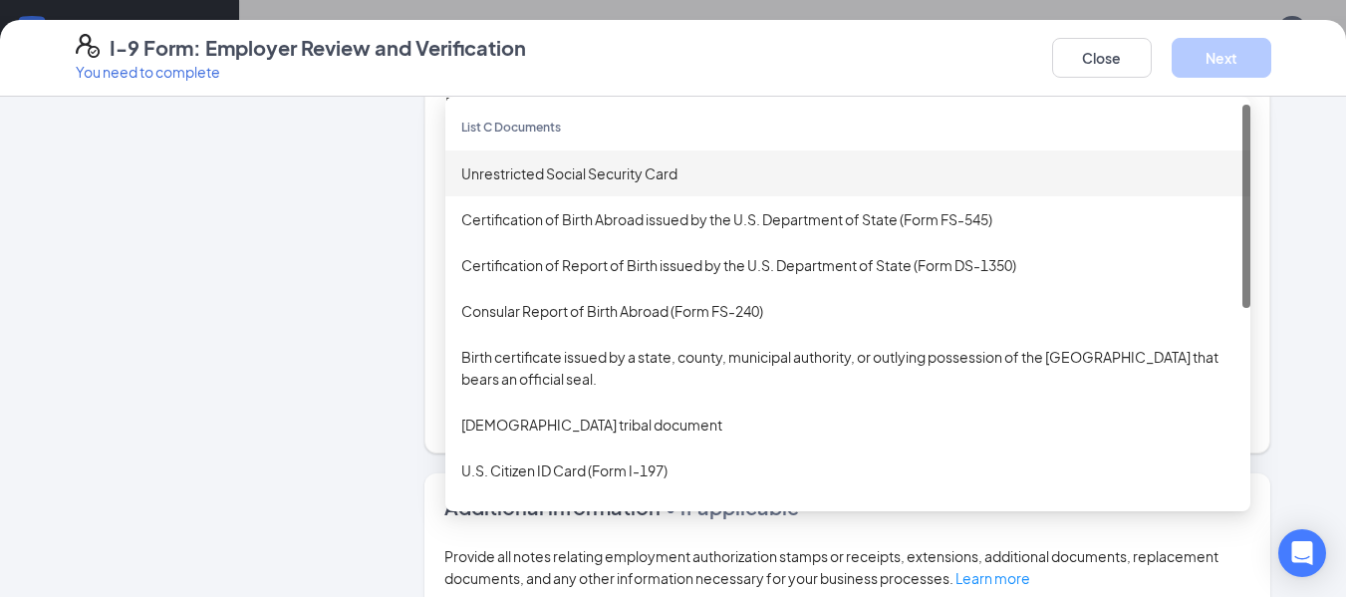
click at [663, 175] on div "Unrestricted Social Security Card" at bounding box center [847, 173] width 773 height 22
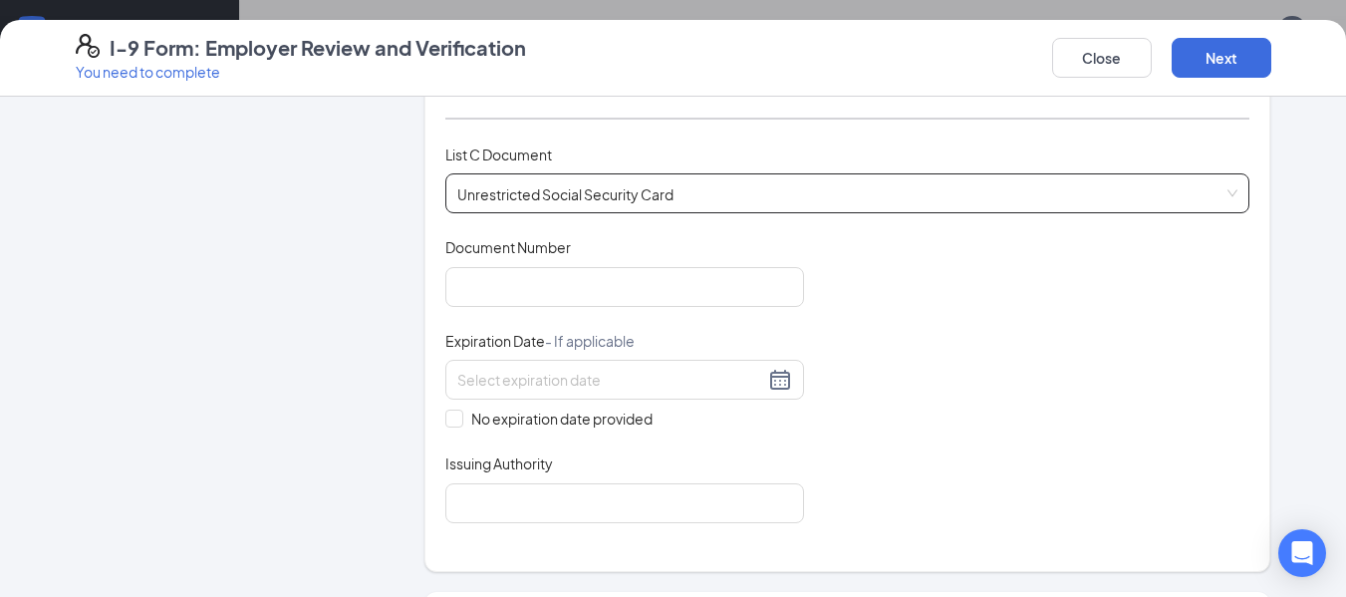
scroll to position [675, 0]
click at [651, 280] on input "Document Number" at bounding box center [624, 286] width 359 height 40
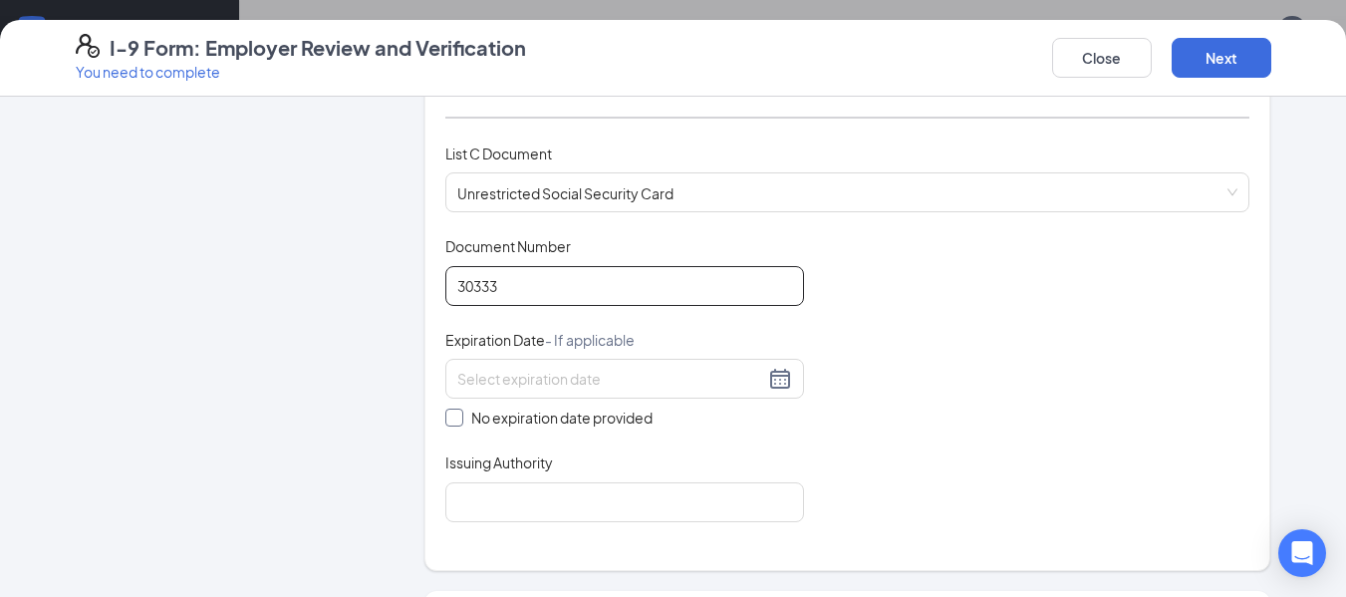
type input "30333"
click at [447, 407] on label "No expiration date provided" at bounding box center [624, 417] width 359 height 22
click at [447, 408] on input "No expiration date provided" at bounding box center [452, 415] width 14 height 14
checkbox input "true"
click at [520, 295] on input "30333" at bounding box center [624, 286] width 359 height 40
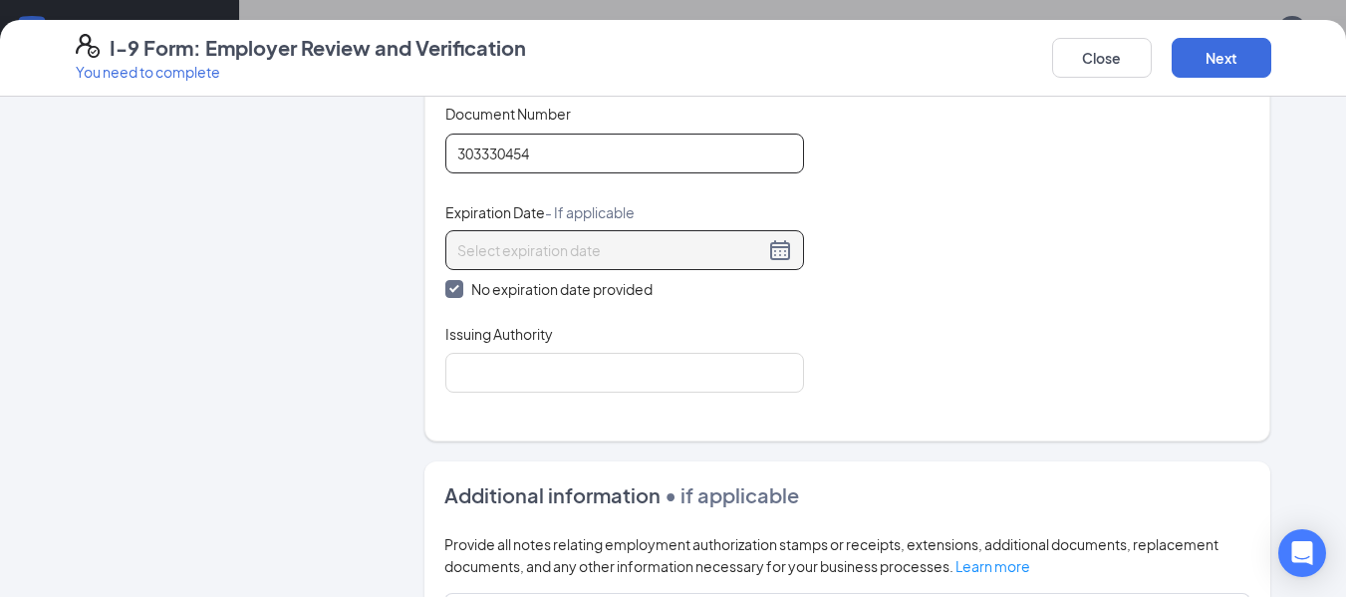
scroll to position [813, 0]
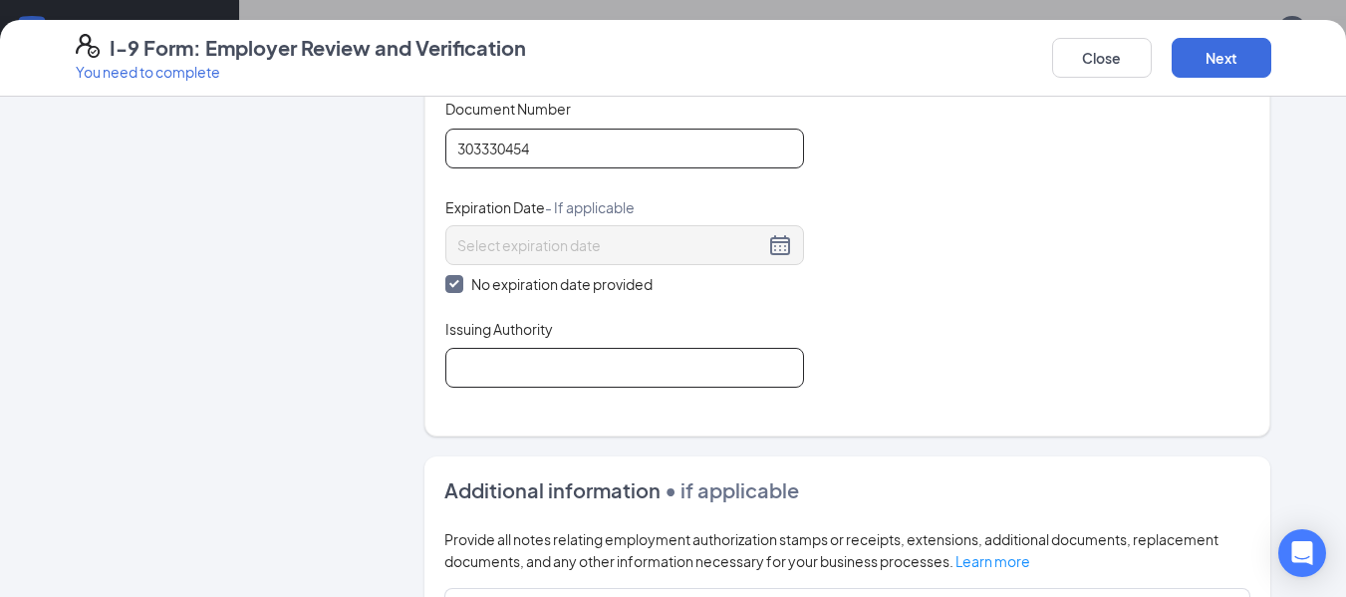
type input "303330454"
click at [588, 382] on input "Issuing Authority" at bounding box center [624, 368] width 359 height 40
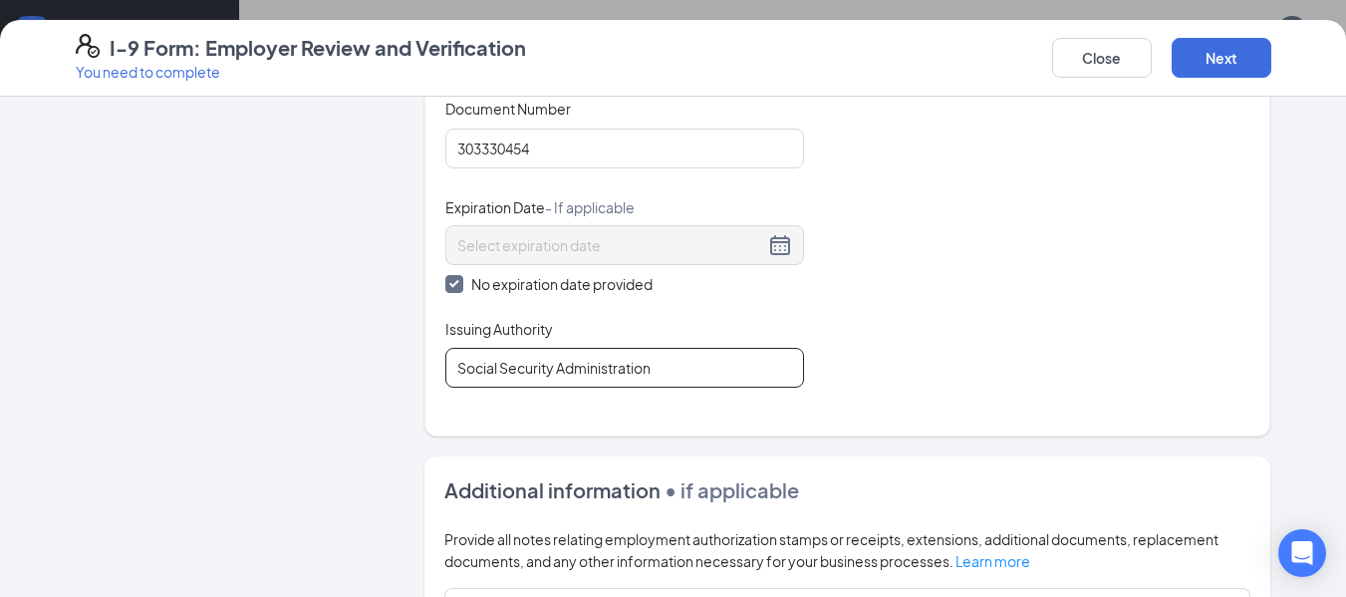
click at [792, 380] on input "Social Security Administration" at bounding box center [624, 368] width 359 height 40
type input "Social Security Administration"
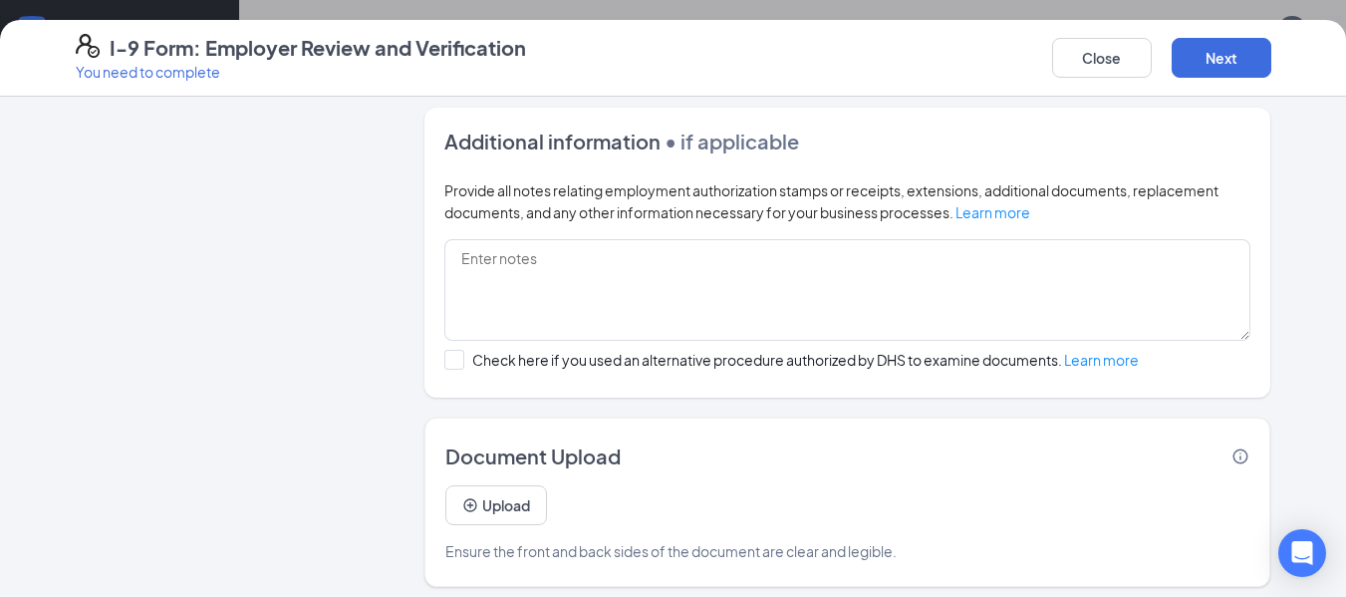
scroll to position [1171, 0]
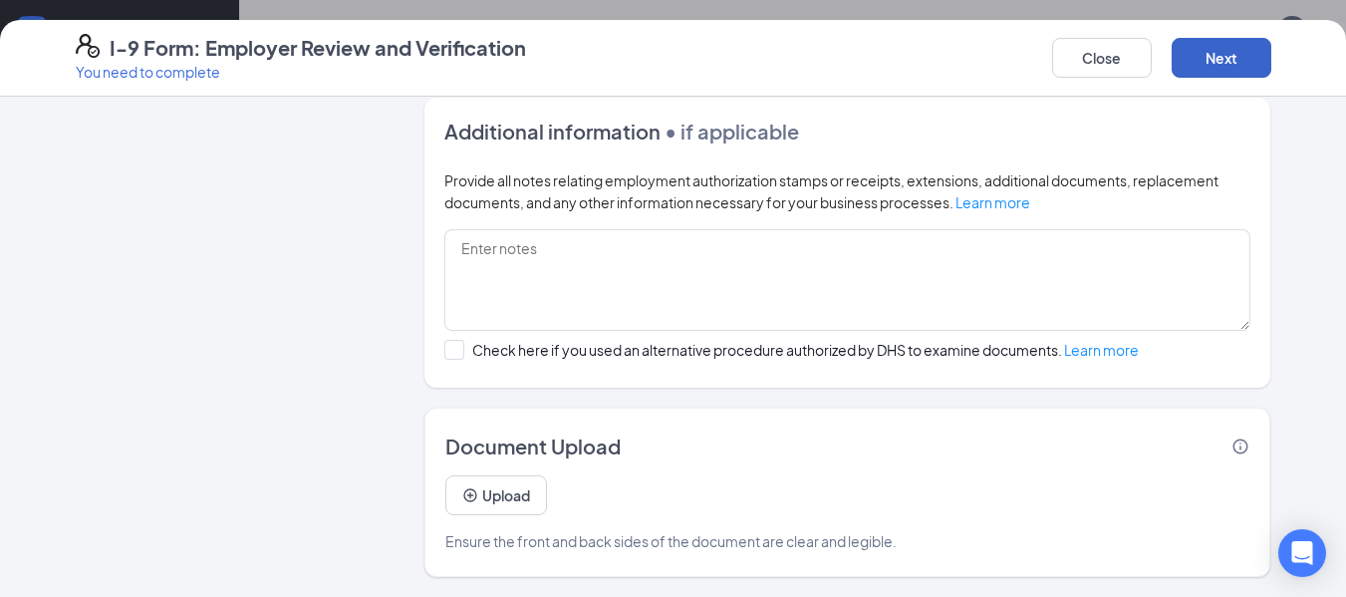
click at [1215, 54] on button "Next" at bounding box center [1221, 58] width 100 height 40
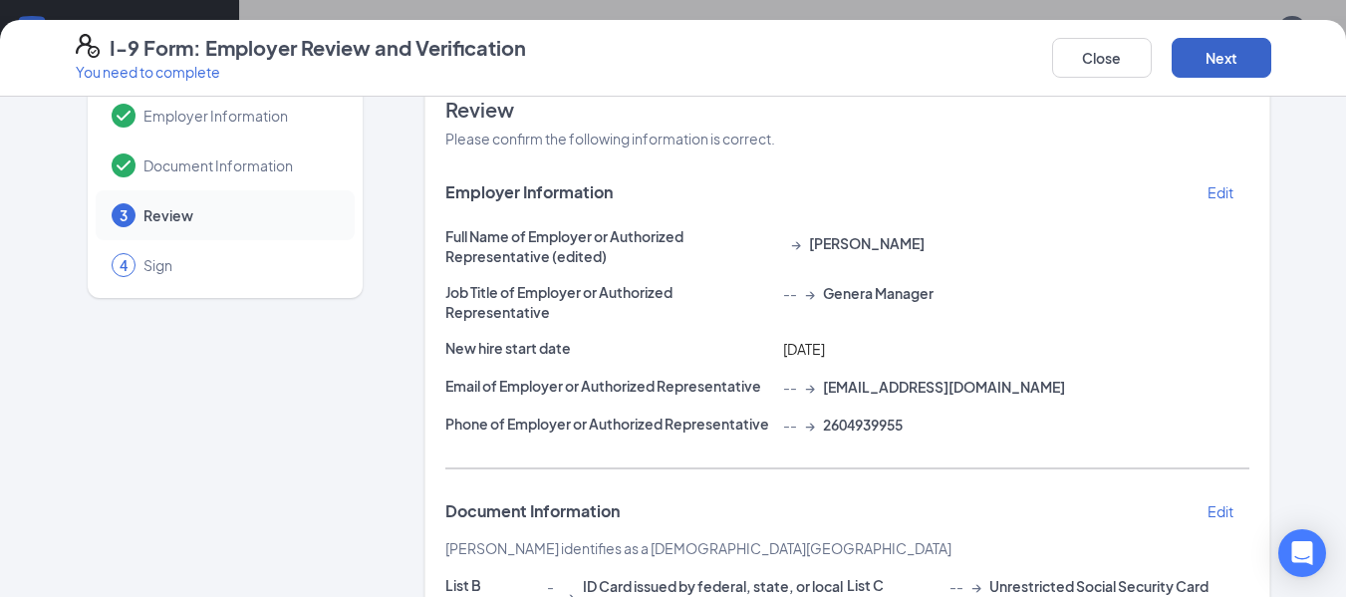
scroll to position [45, 0]
click at [1223, 59] on button "Next" at bounding box center [1221, 58] width 100 height 40
click at [1217, 191] on p "Edit" at bounding box center [1220, 193] width 26 height 20
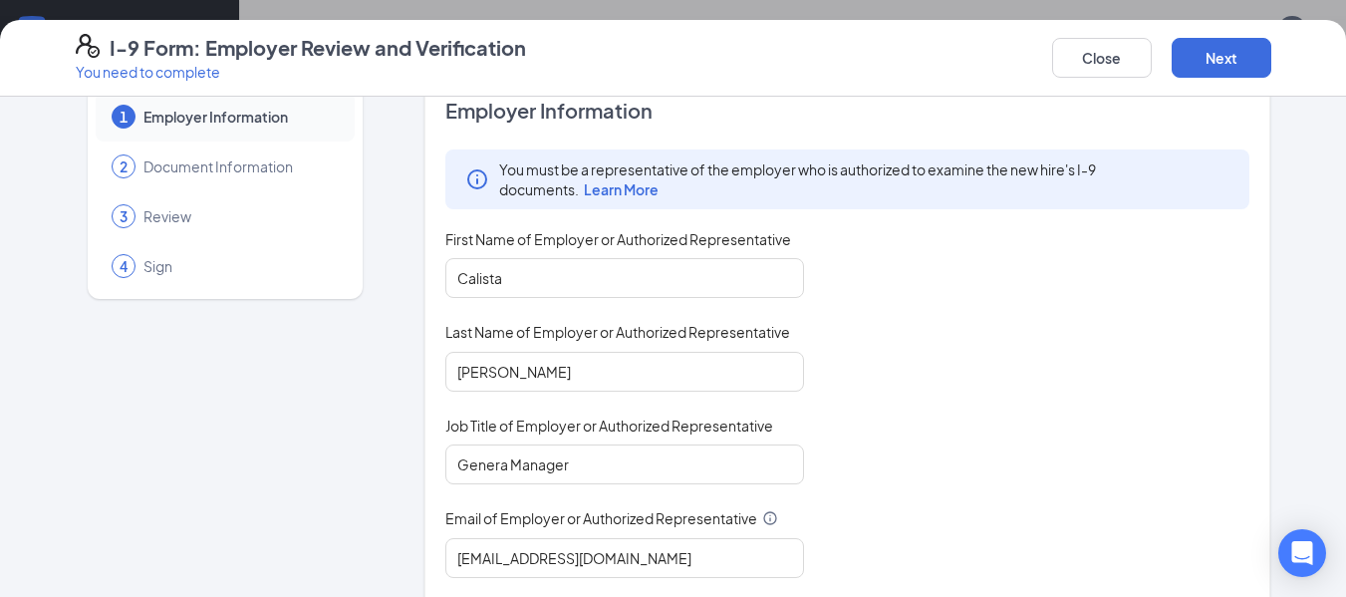
scroll to position [60, 0]
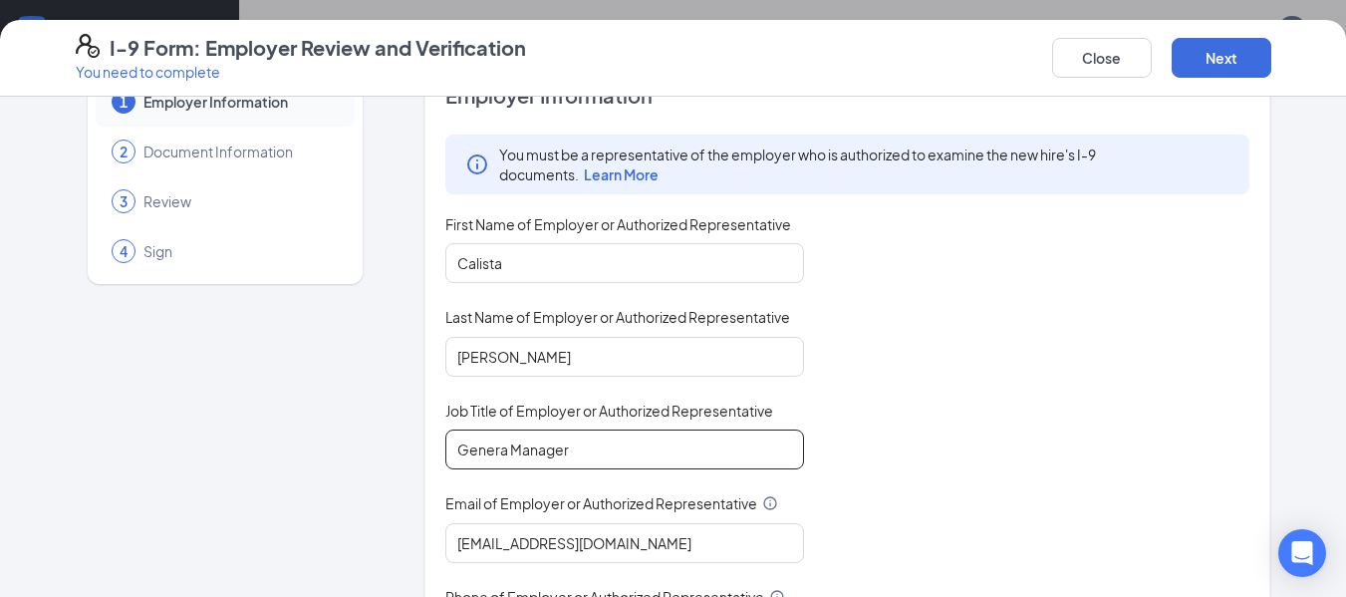
click at [496, 454] on input "Genera Manager" at bounding box center [624, 449] width 359 height 40
type input "General Manager"
click at [1231, 78] on div "Close Next" at bounding box center [1161, 58] width 219 height 48
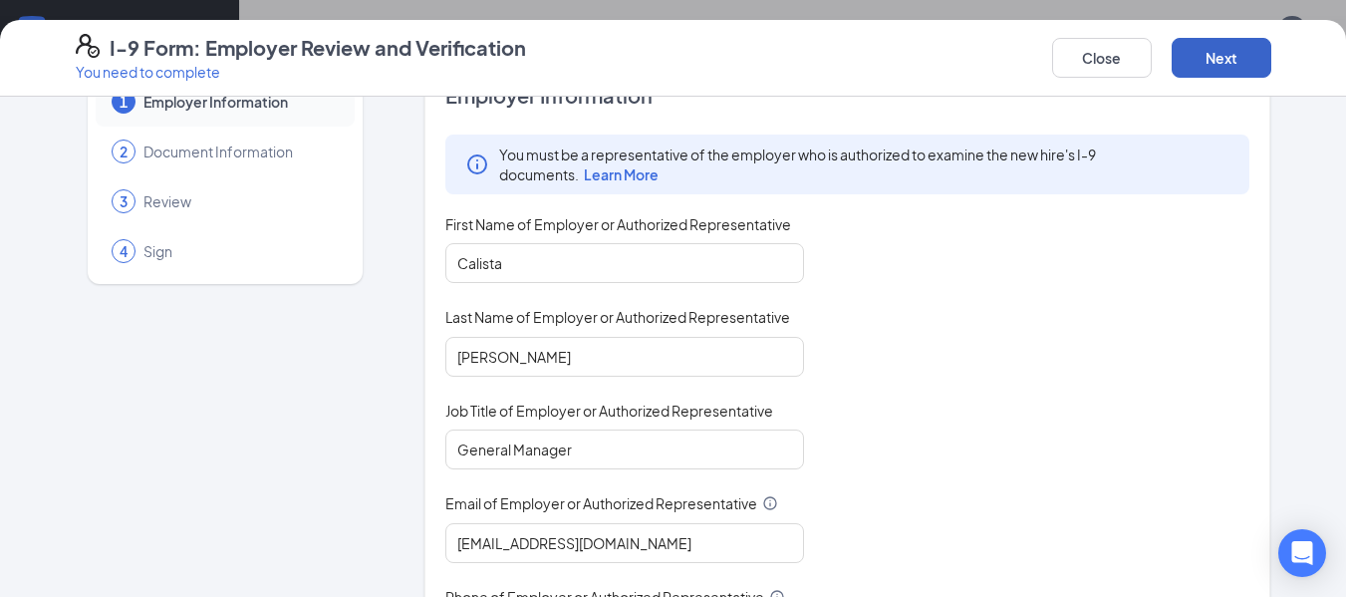
click at [1223, 63] on button "Next" at bounding box center [1221, 58] width 100 height 40
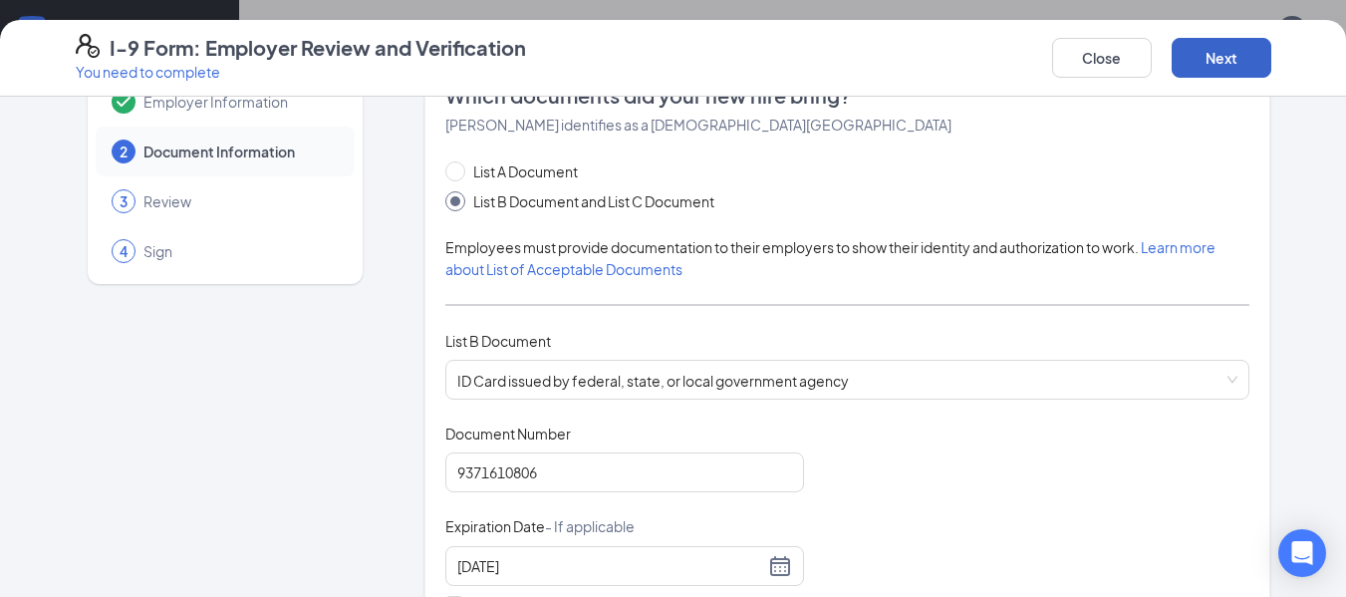
click at [1223, 63] on button "Next" at bounding box center [1221, 58] width 100 height 40
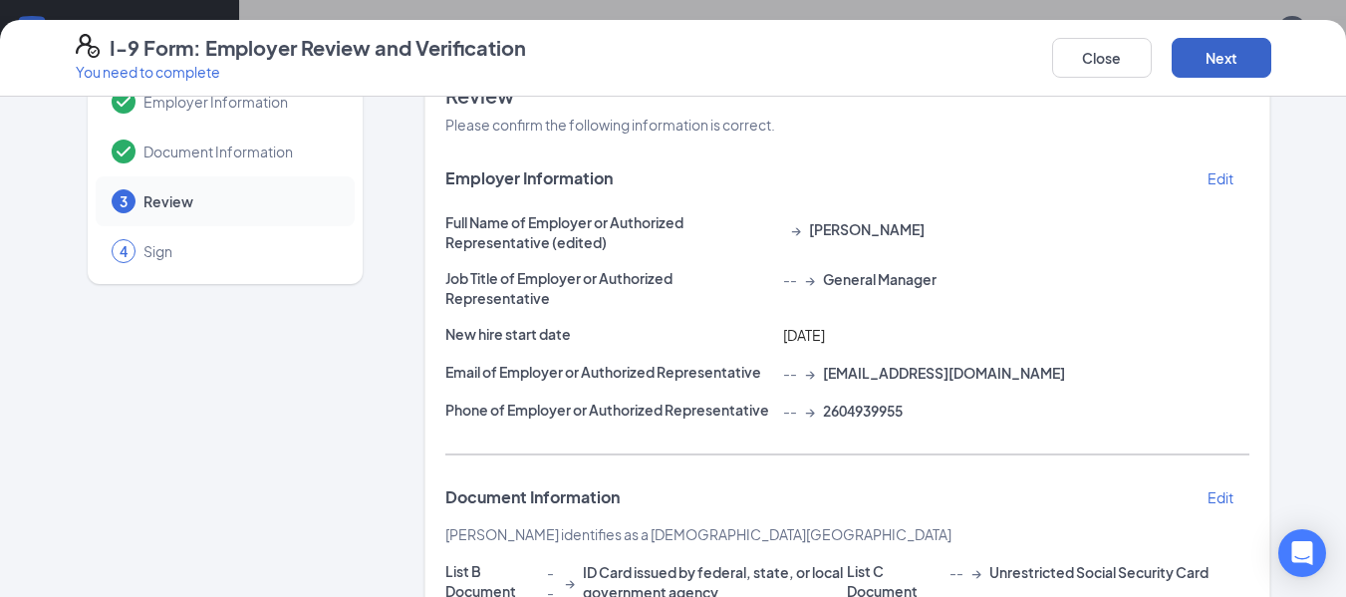
click at [1223, 63] on button "Next" at bounding box center [1221, 58] width 100 height 40
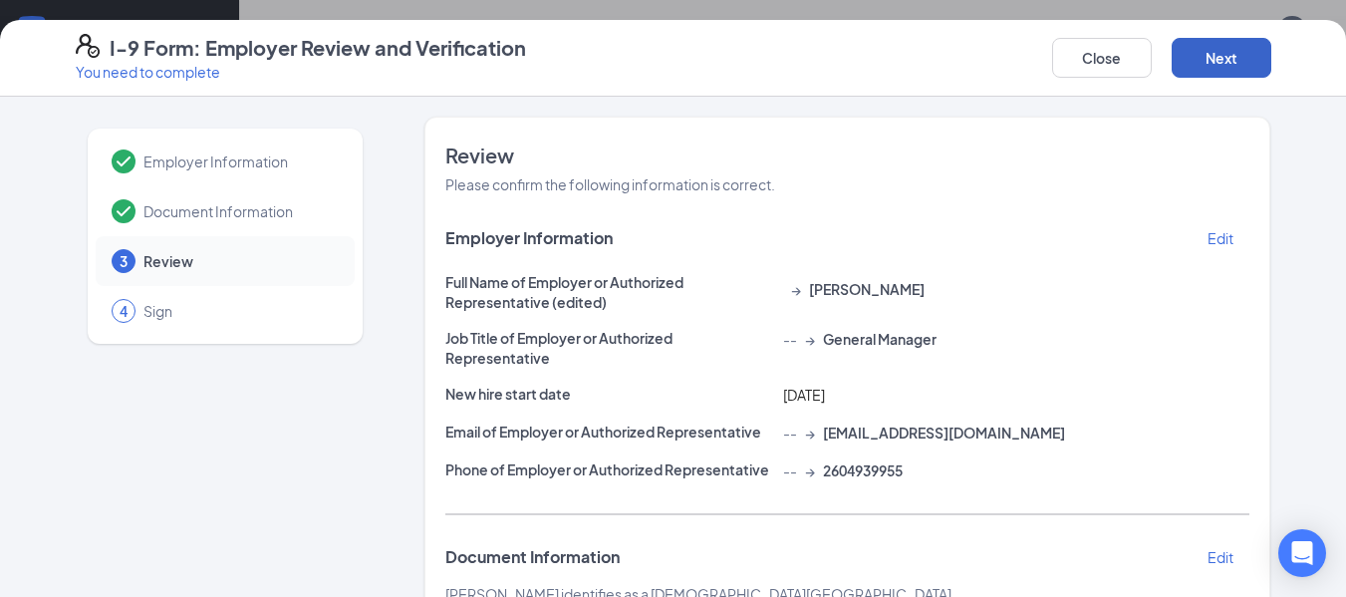
scroll to position [636, 0]
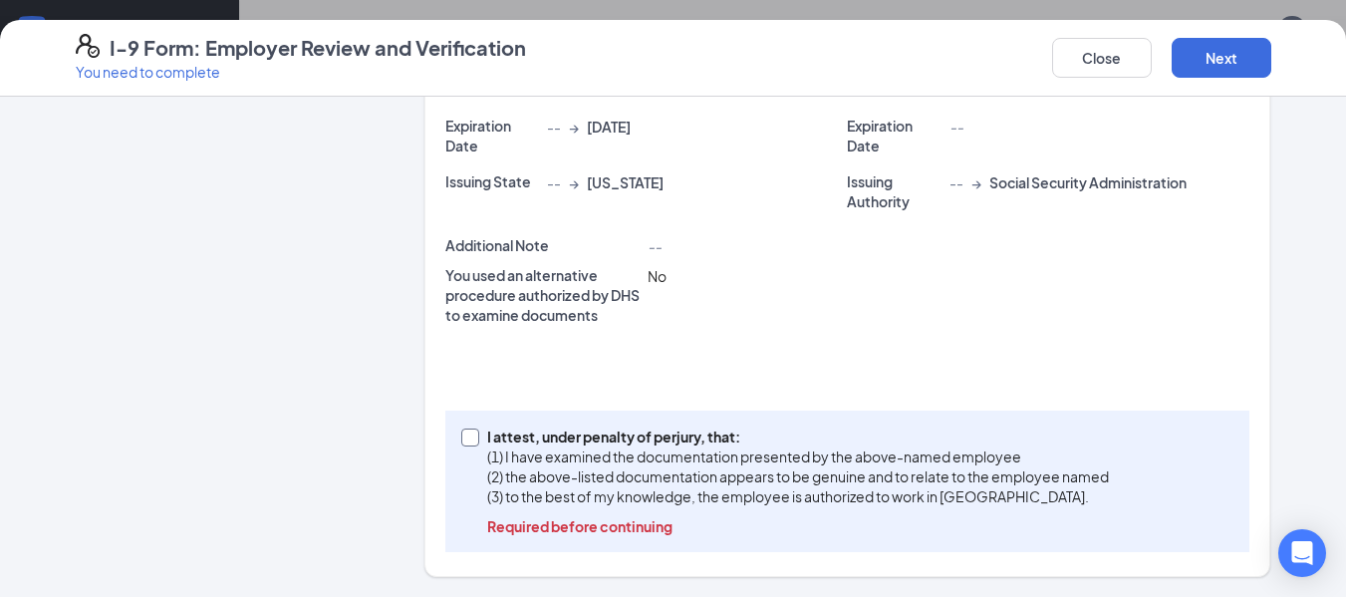
click at [462, 431] on input "I attest, under penalty of [PERSON_NAME], that: (1) I have examined the documen…" at bounding box center [468, 435] width 14 height 14
checkbox input "true"
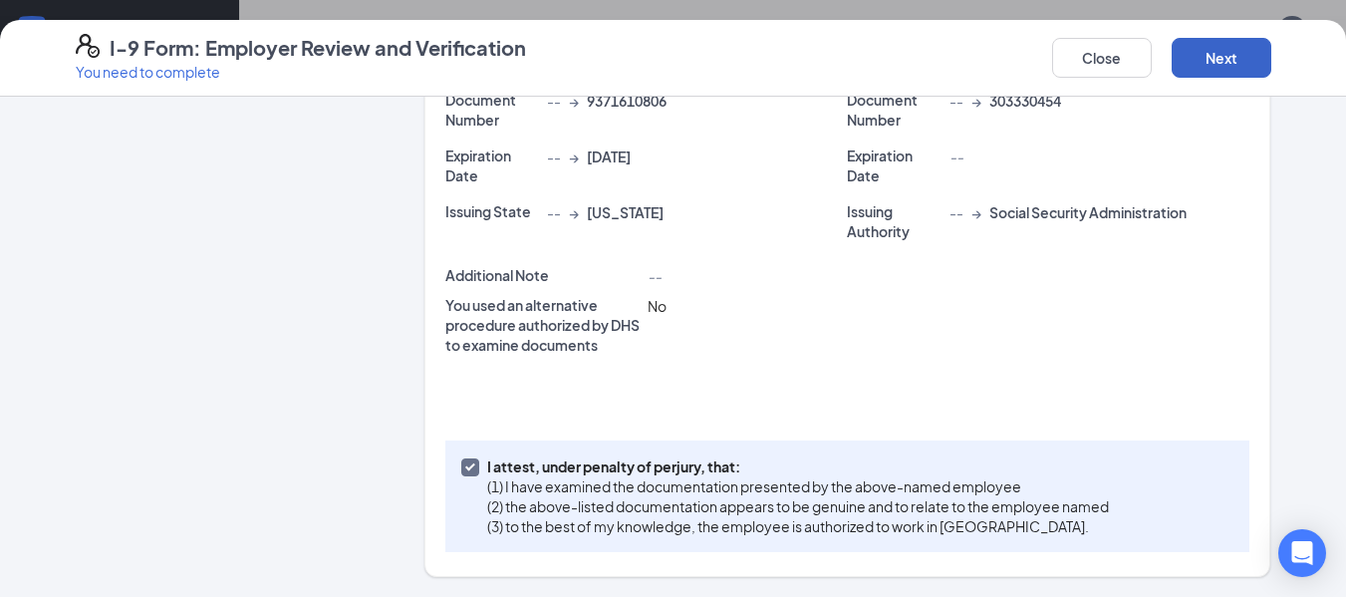
click at [1209, 59] on button "Next" at bounding box center [1221, 58] width 100 height 40
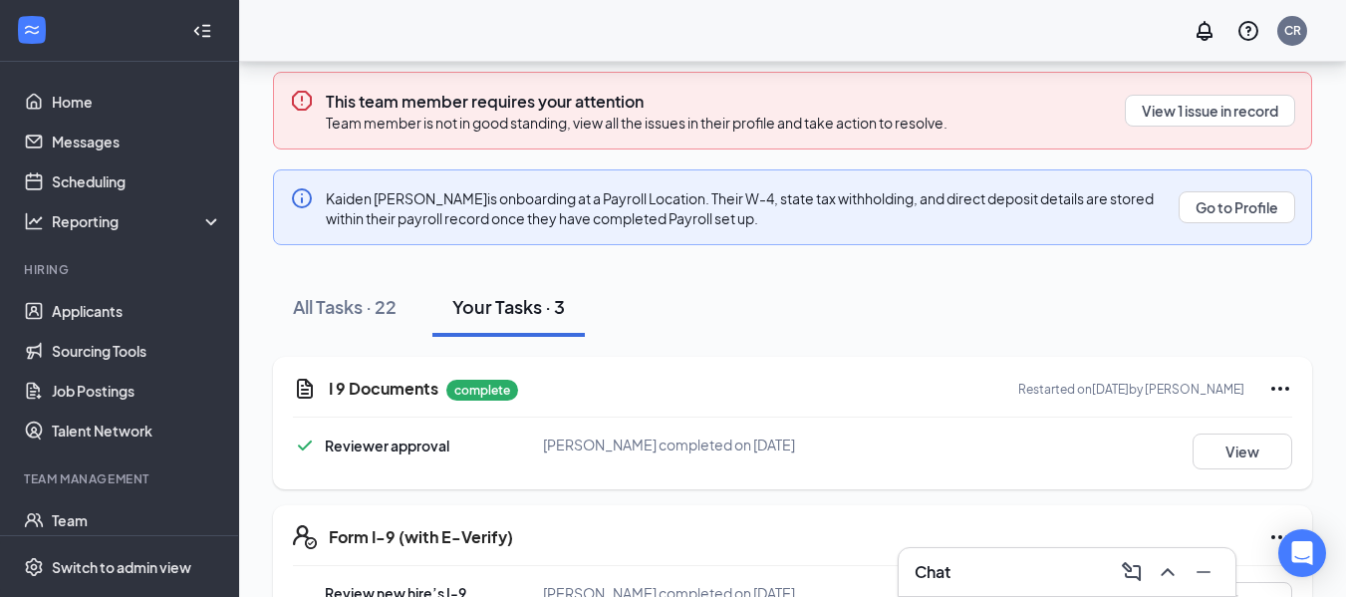
scroll to position [376, 0]
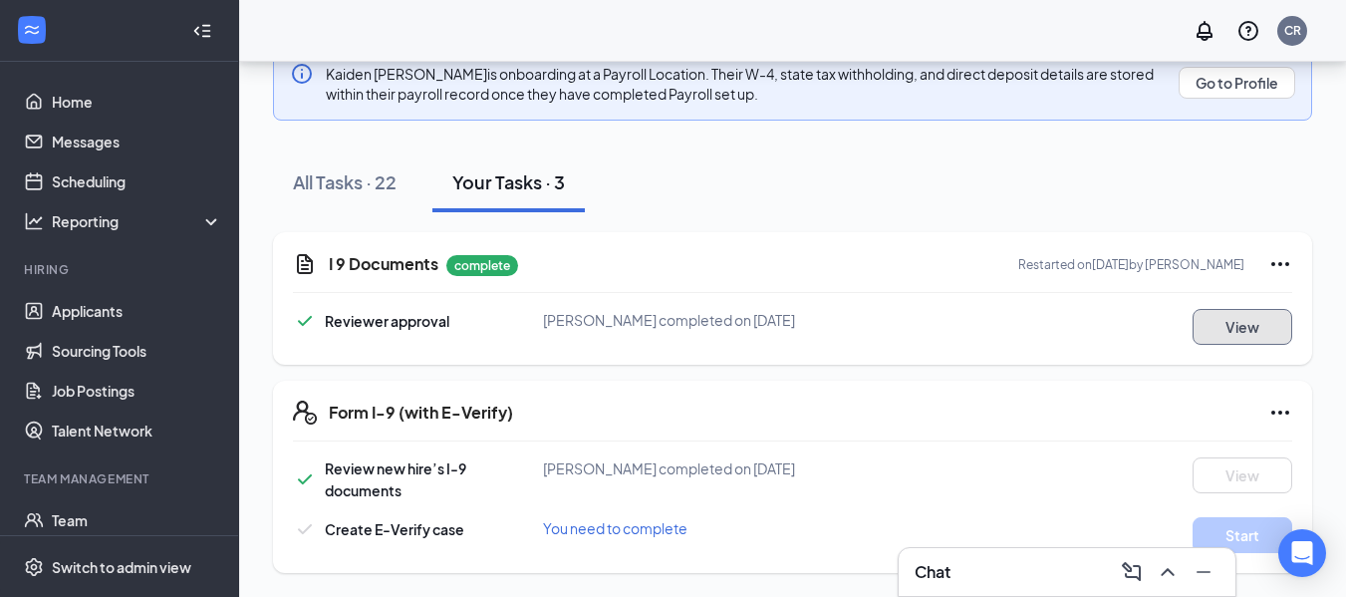
click at [1245, 340] on button "View" at bounding box center [1242, 327] width 100 height 36
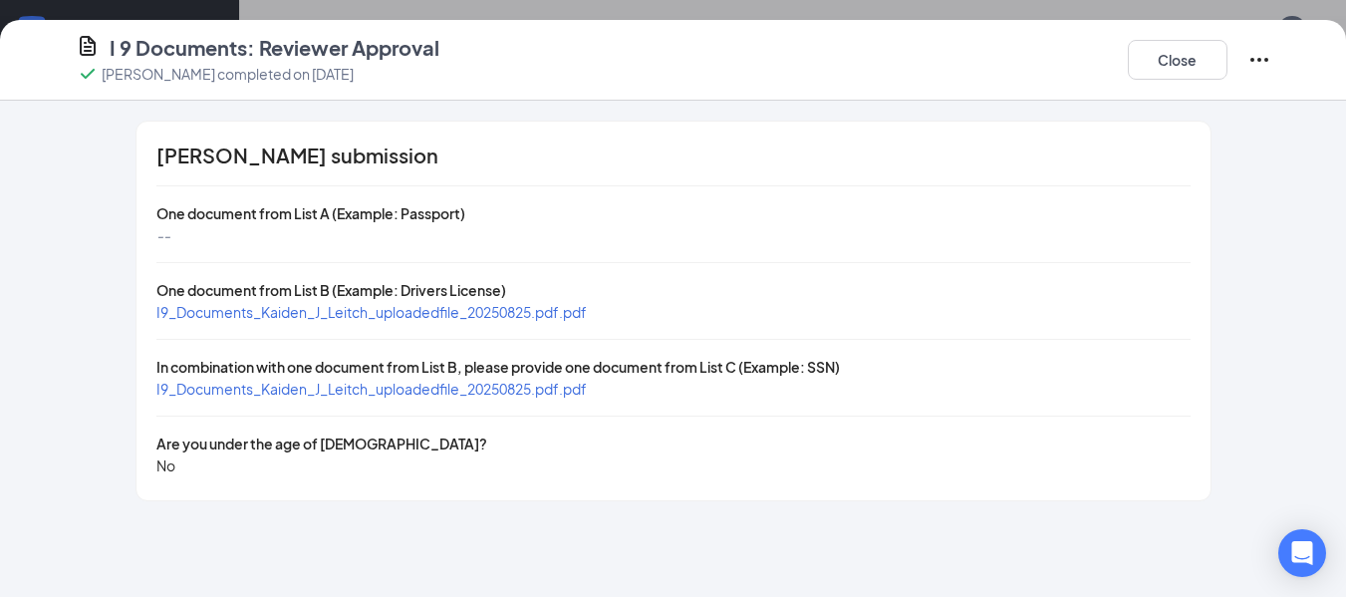
click at [1170, 91] on div "I 9 Documents: Reviewer Approval [PERSON_NAME] completed on [DATE] Close" at bounding box center [673, 60] width 1346 height 81
click at [1170, 66] on button "Close" at bounding box center [1177, 60] width 100 height 40
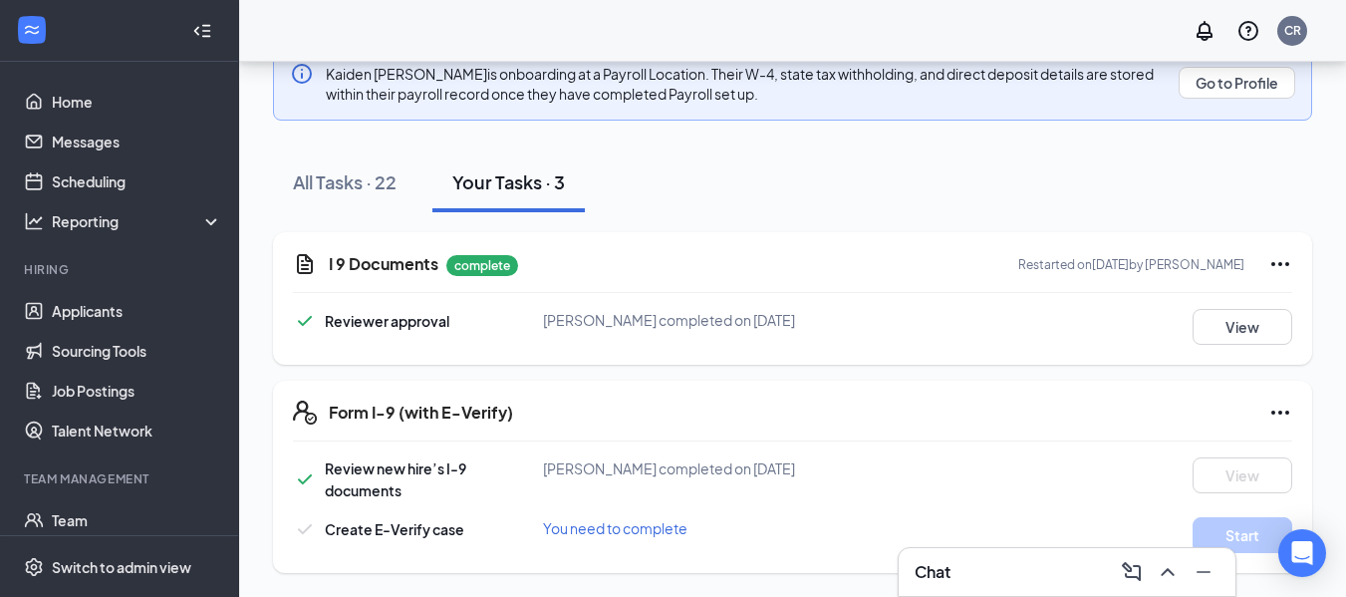
click at [636, 524] on span "You need to complete" at bounding box center [615, 528] width 144 height 18
click at [1214, 325] on button "View" at bounding box center [1242, 327] width 100 height 36
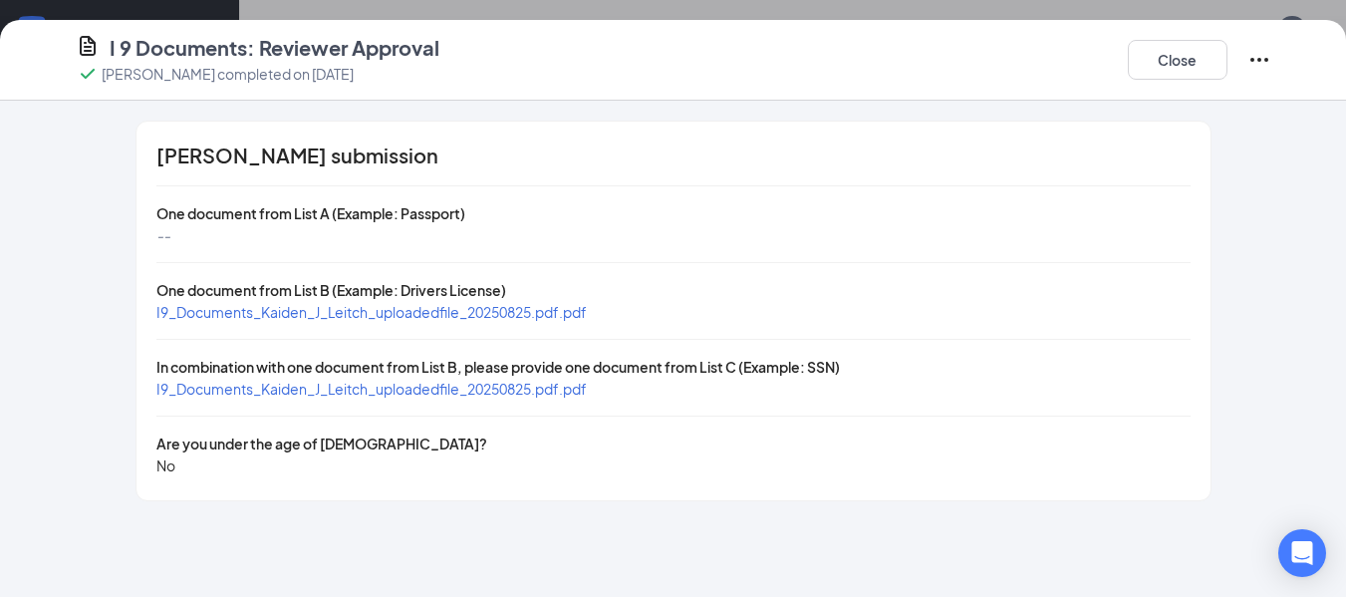
click at [1268, 53] on icon "Ellipses" at bounding box center [1259, 60] width 24 height 24
click at [1195, 49] on button "Close" at bounding box center [1177, 60] width 100 height 40
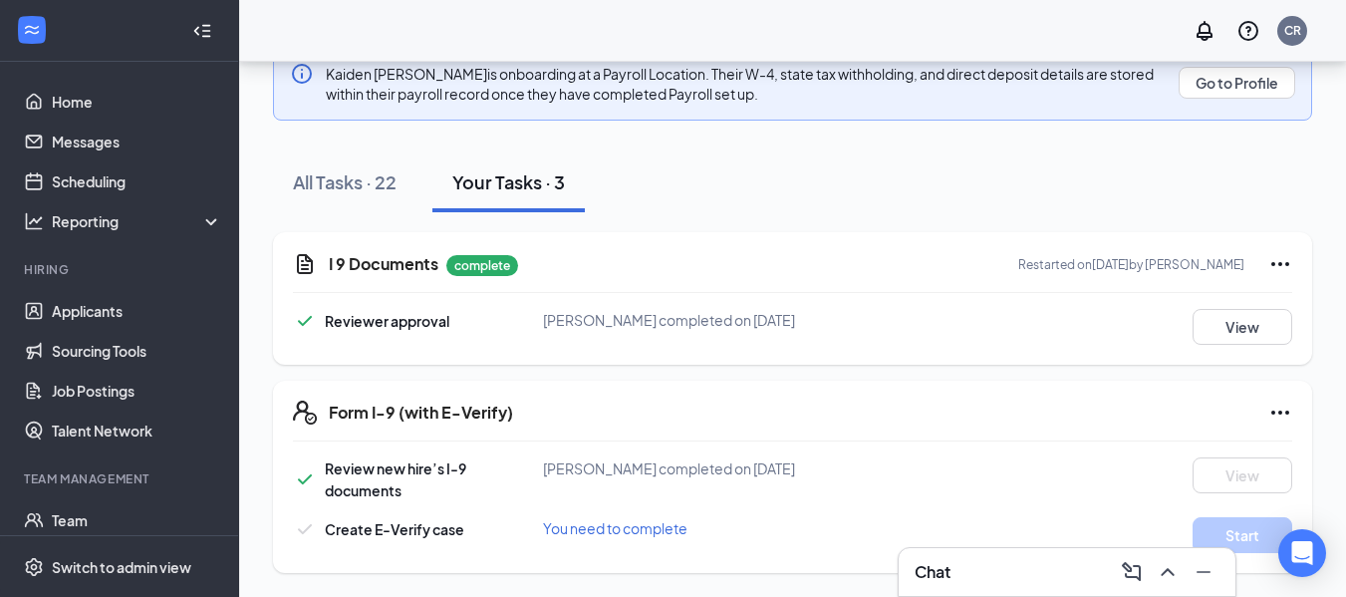
click at [609, 524] on span "You need to complete" at bounding box center [615, 528] width 144 height 18
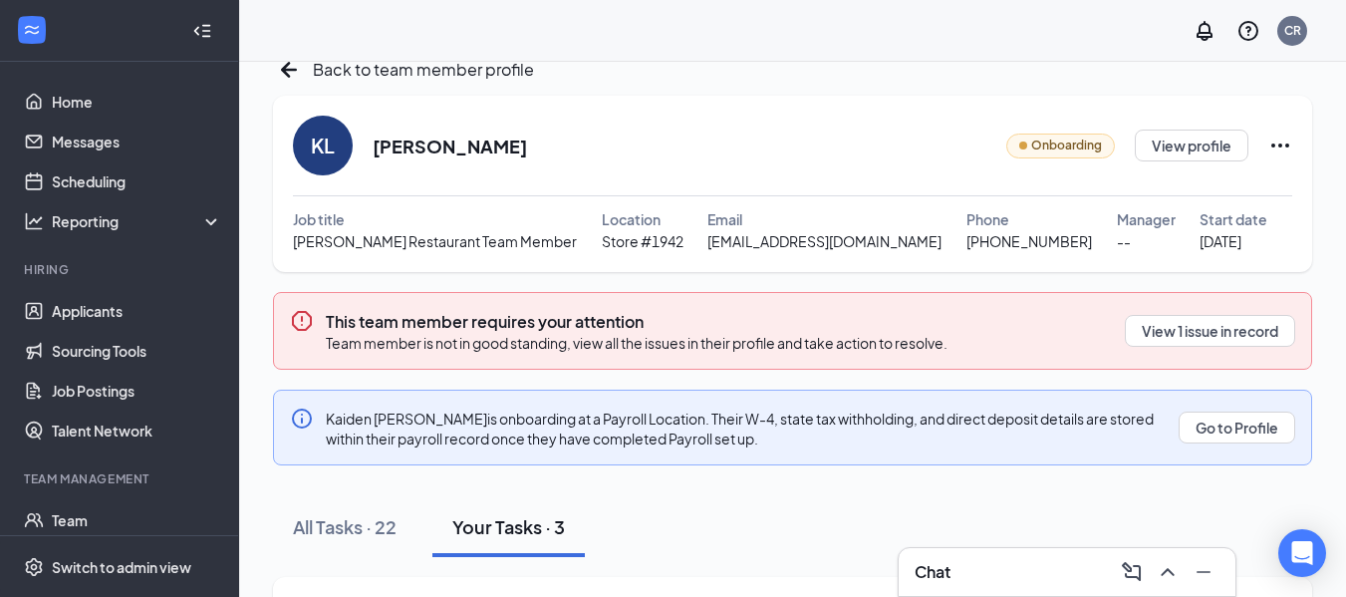
scroll to position [28, 0]
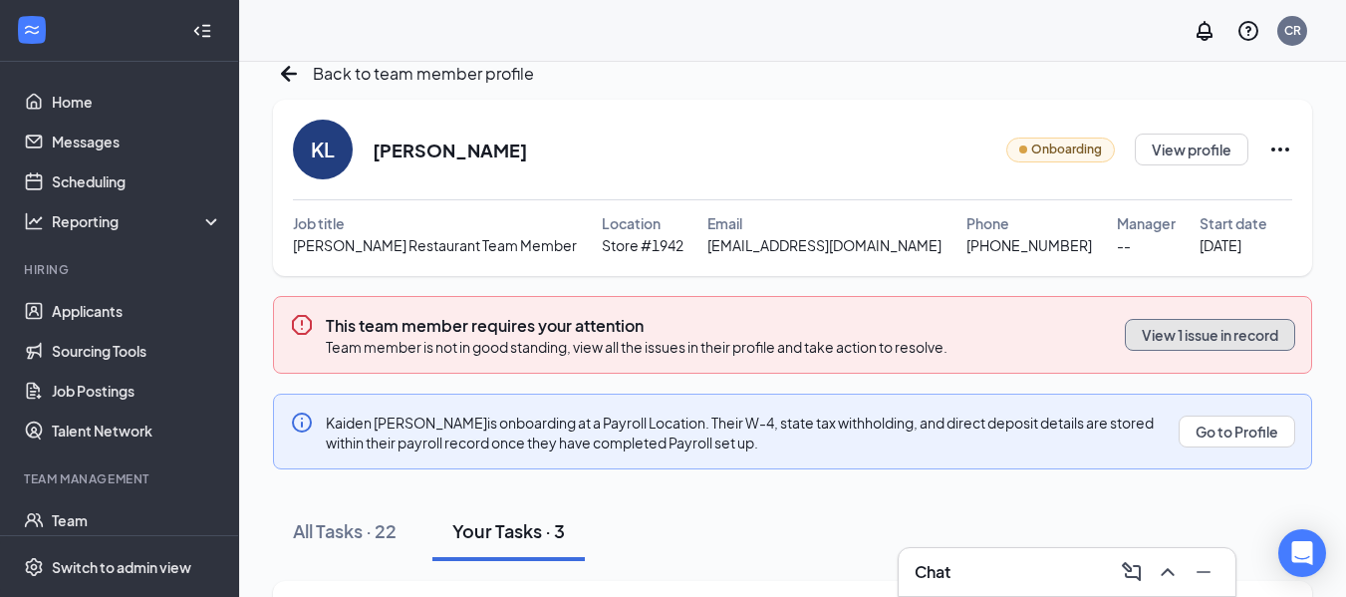
click at [1178, 324] on button "View 1 issue in record" at bounding box center [1209, 335] width 170 height 32
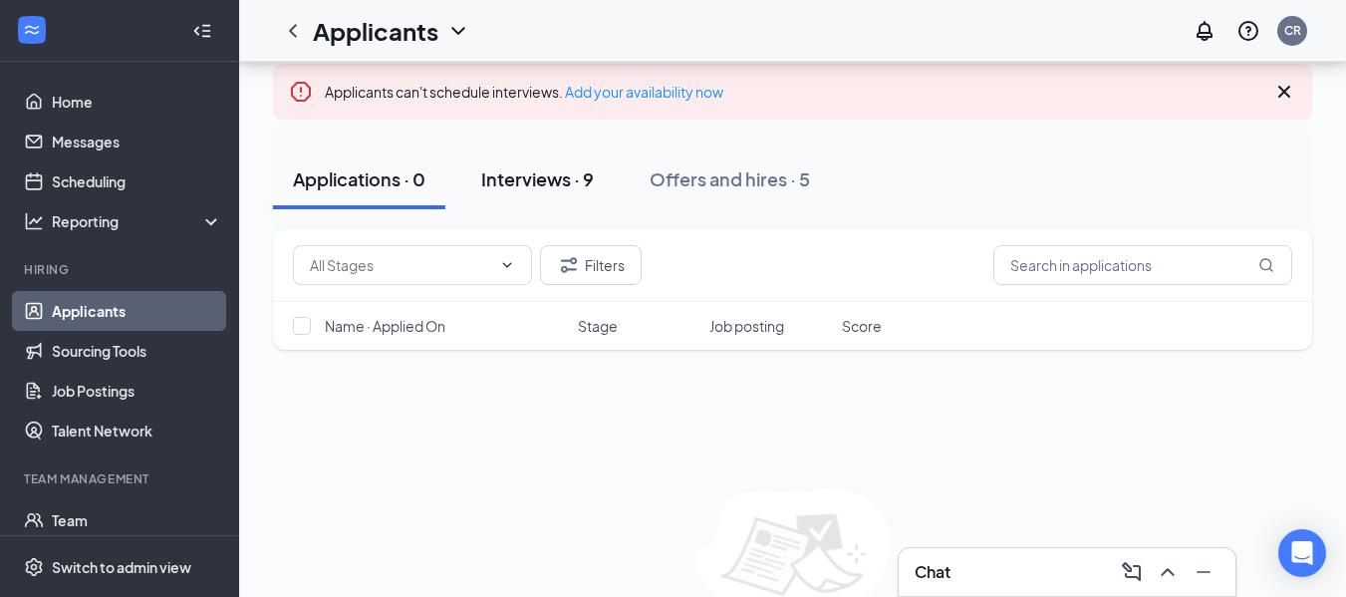
scroll to position [189, 0]
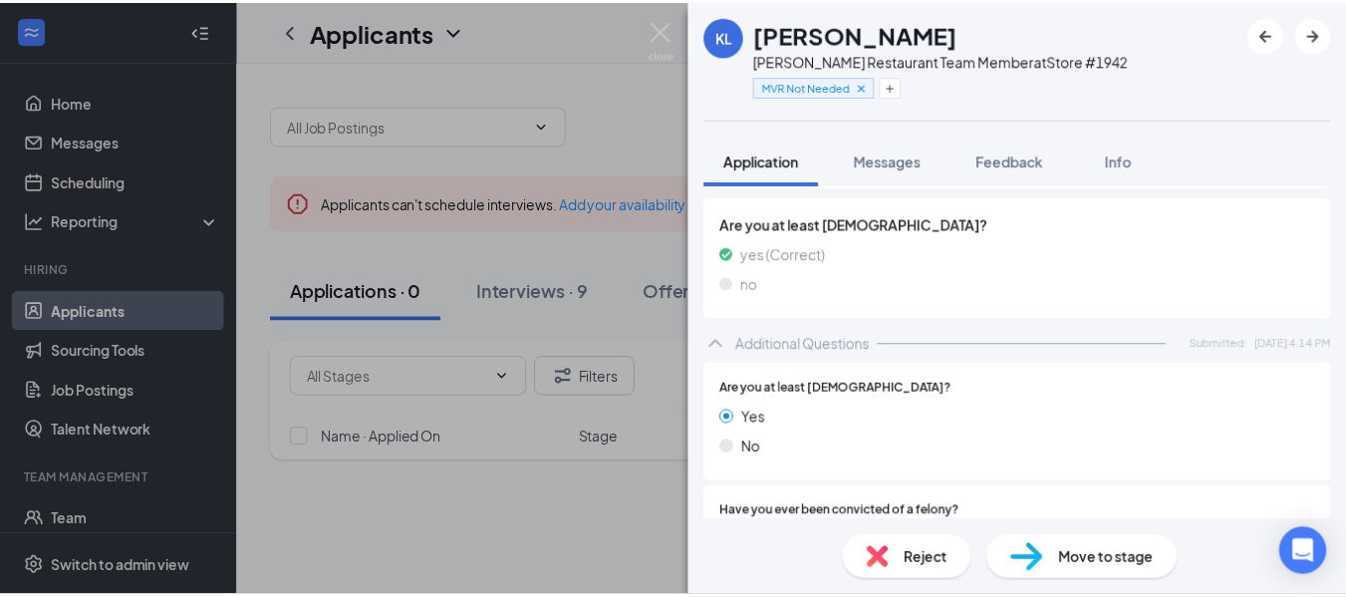
scroll to position [515, 0]
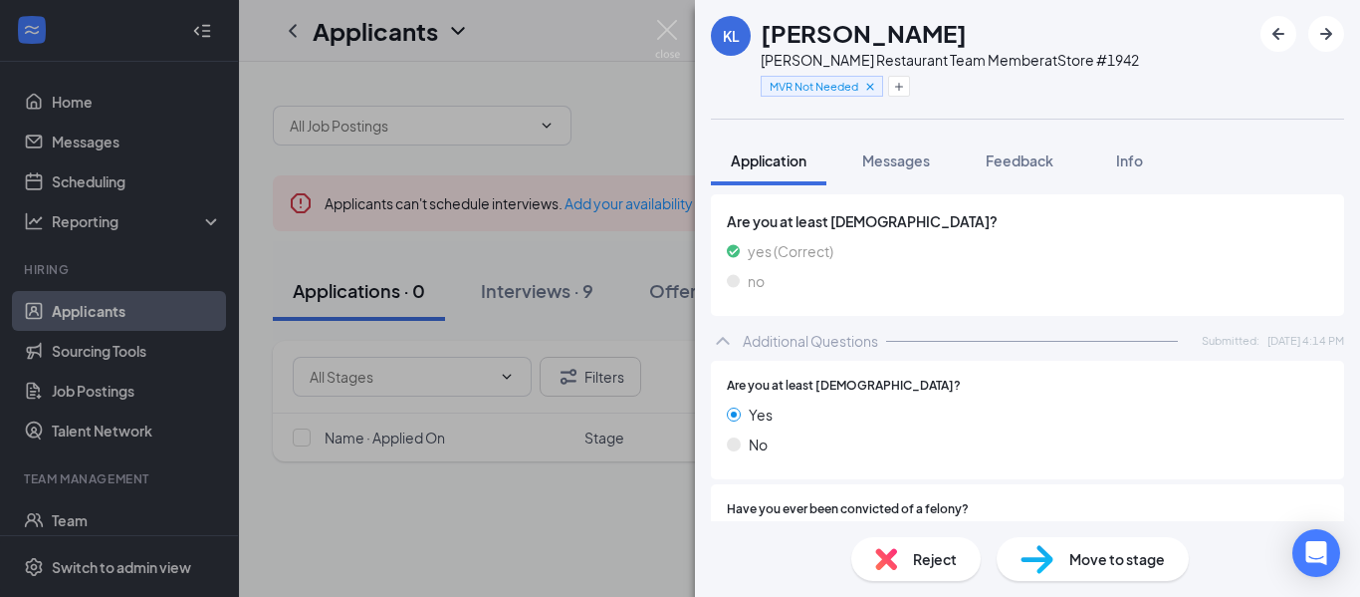
click at [1096, 561] on span "Move to stage" at bounding box center [1118, 559] width 96 height 22
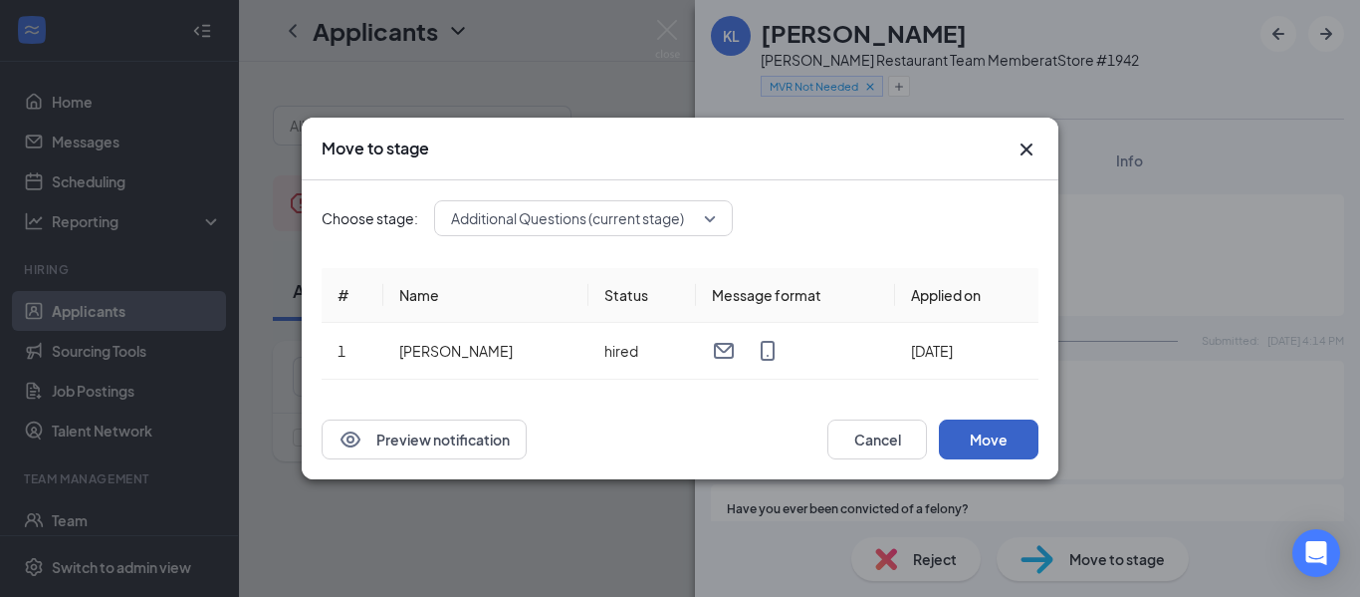
click at [954, 438] on button "Move" at bounding box center [989, 439] width 100 height 40
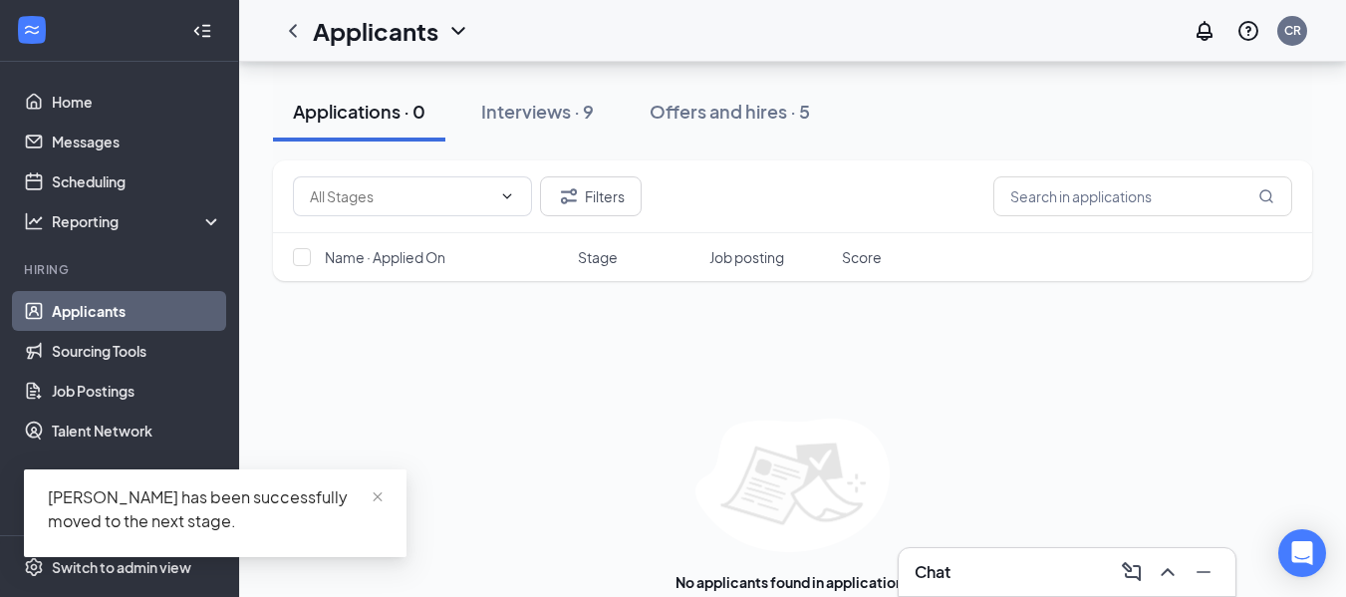
scroll to position [183, 0]
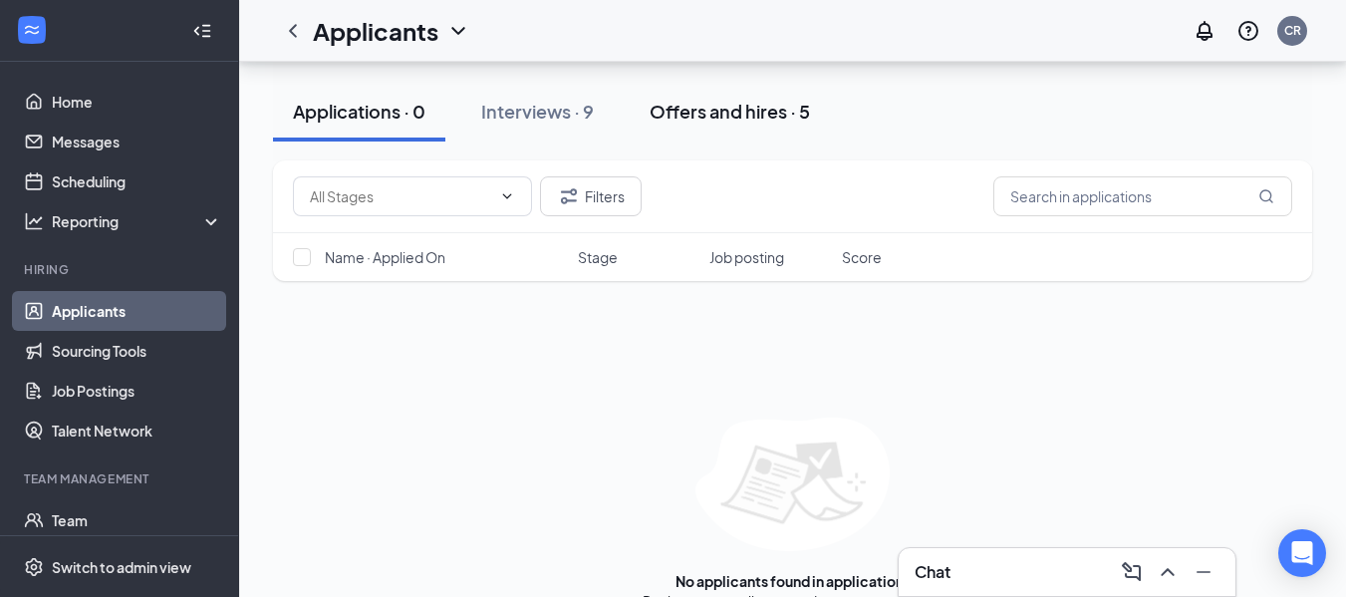
click at [768, 135] on button "Offers and hires · 5" at bounding box center [729, 112] width 200 height 60
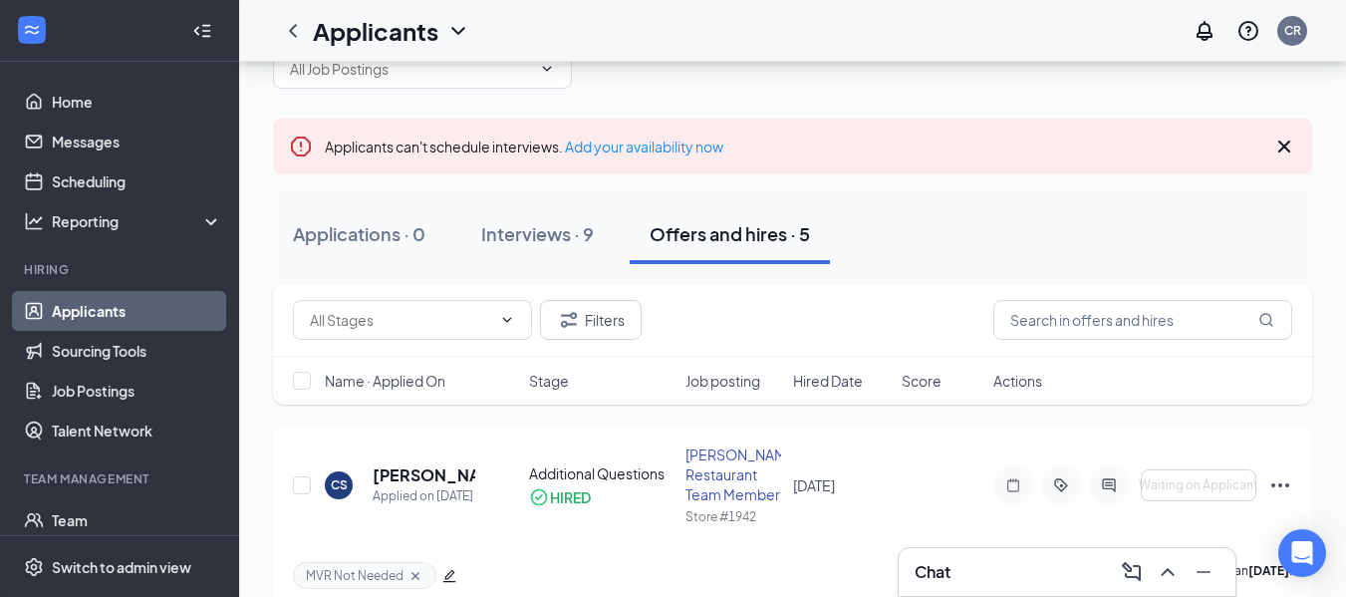
scroll to position [56, 0]
click at [565, 215] on button "Interviews · 9" at bounding box center [537, 235] width 152 height 60
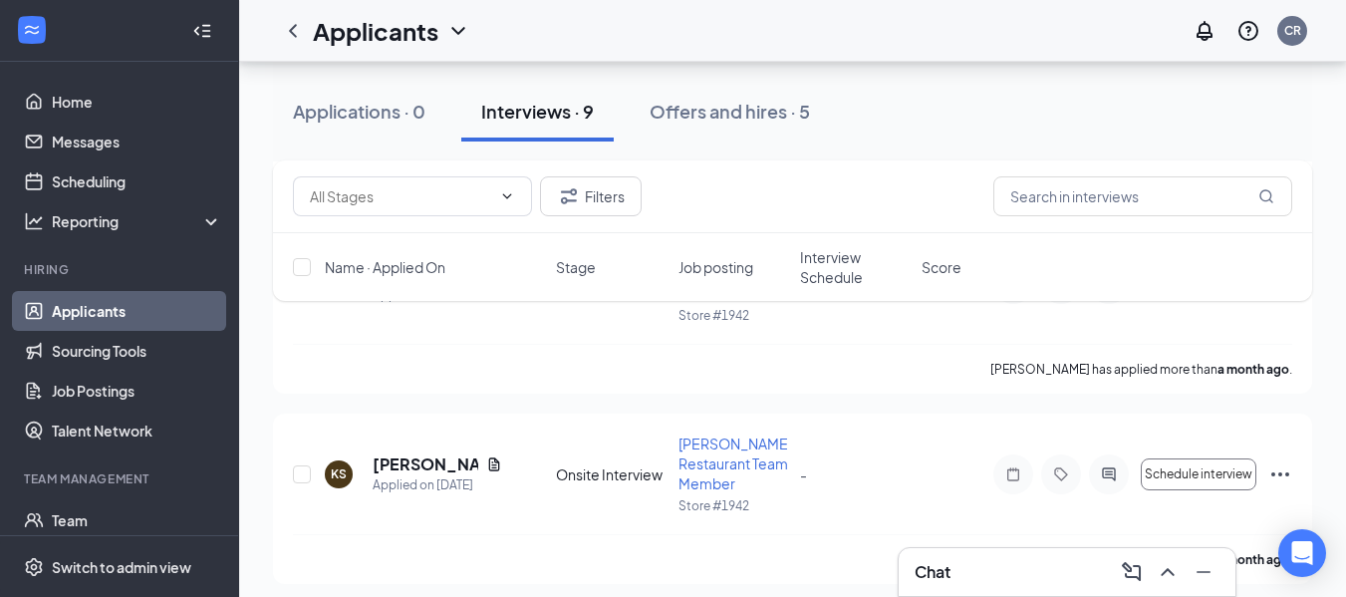
scroll to position [1620, 0]
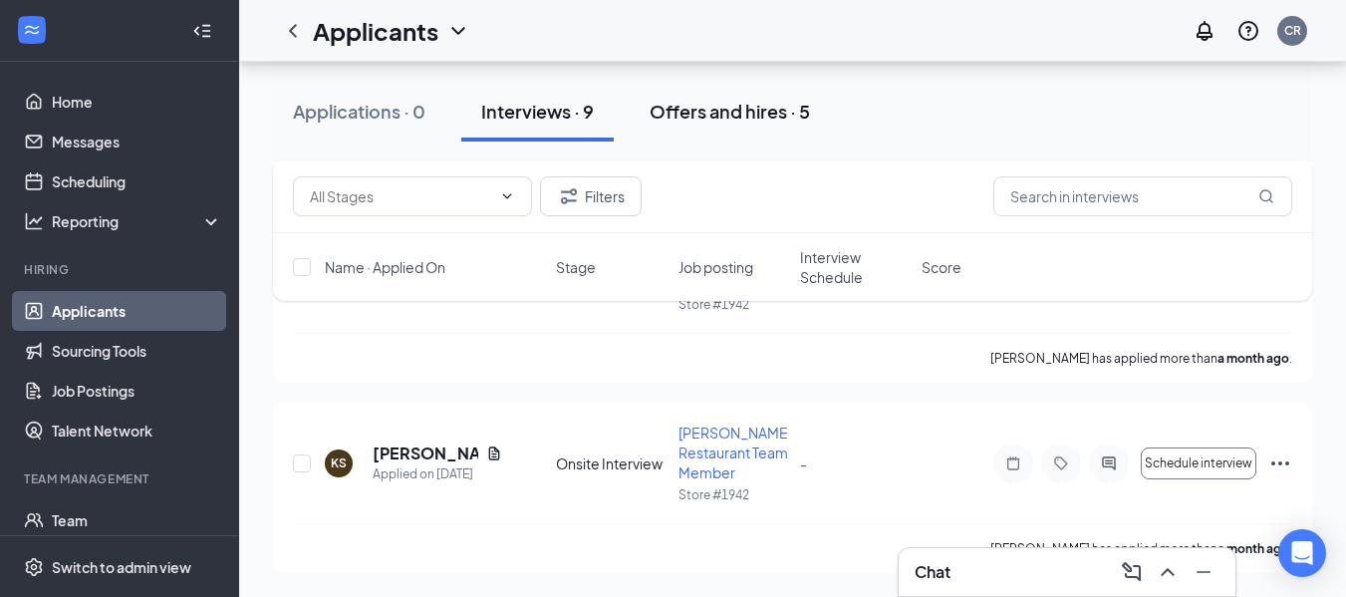
click at [697, 103] on div "Offers and hires · 5" at bounding box center [729, 111] width 160 height 25
